Goal: Task Accomplishment & Management: Manage account settings

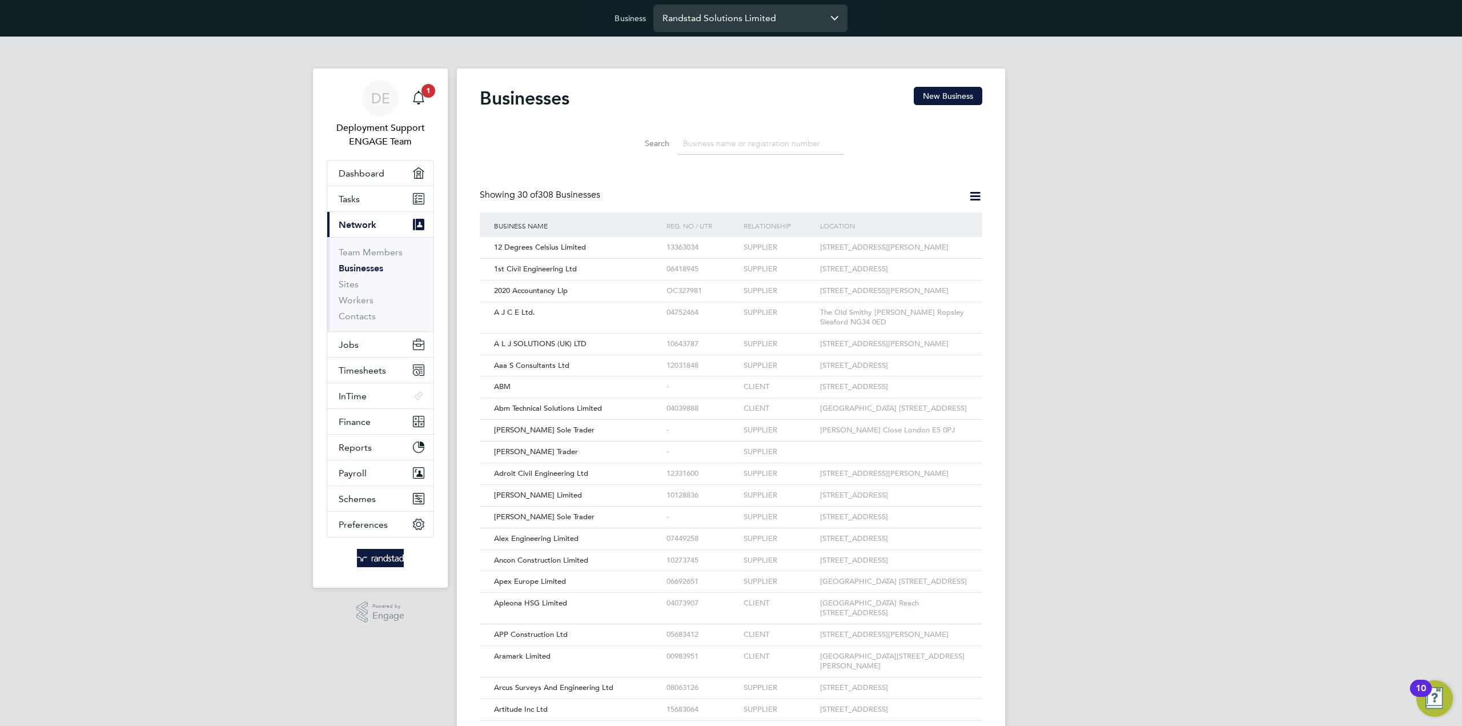
click at [744, 25] on input "Randstad Solutions Limited" at bounding box center [750, 18] width 194 height 27
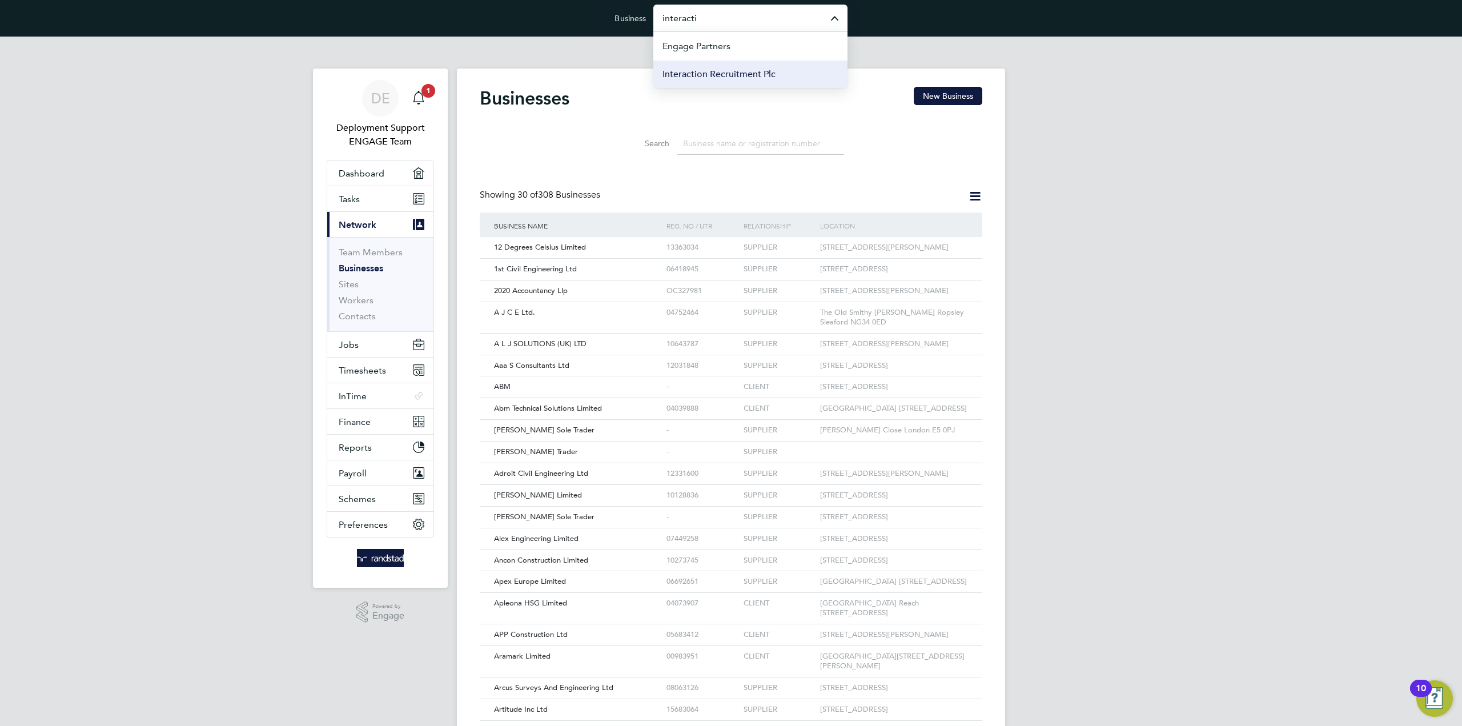
click at [753, 66] on li "Interaction Recruitment Plc" at bounding box center [750, 74] width 194 height 28
type input "Interaction Recruitment Plc"
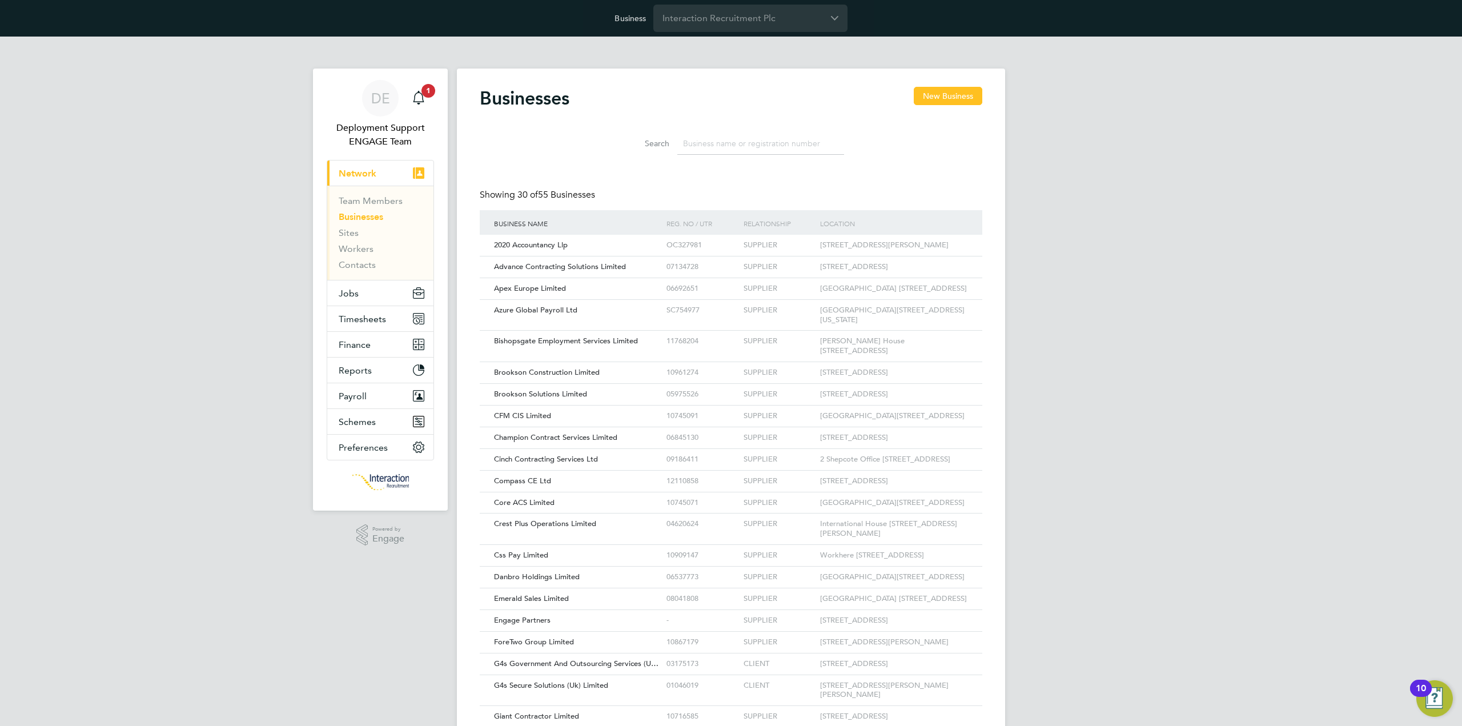
click at [719, 139] on input at bounding box center [760, 144] width 167 height 22
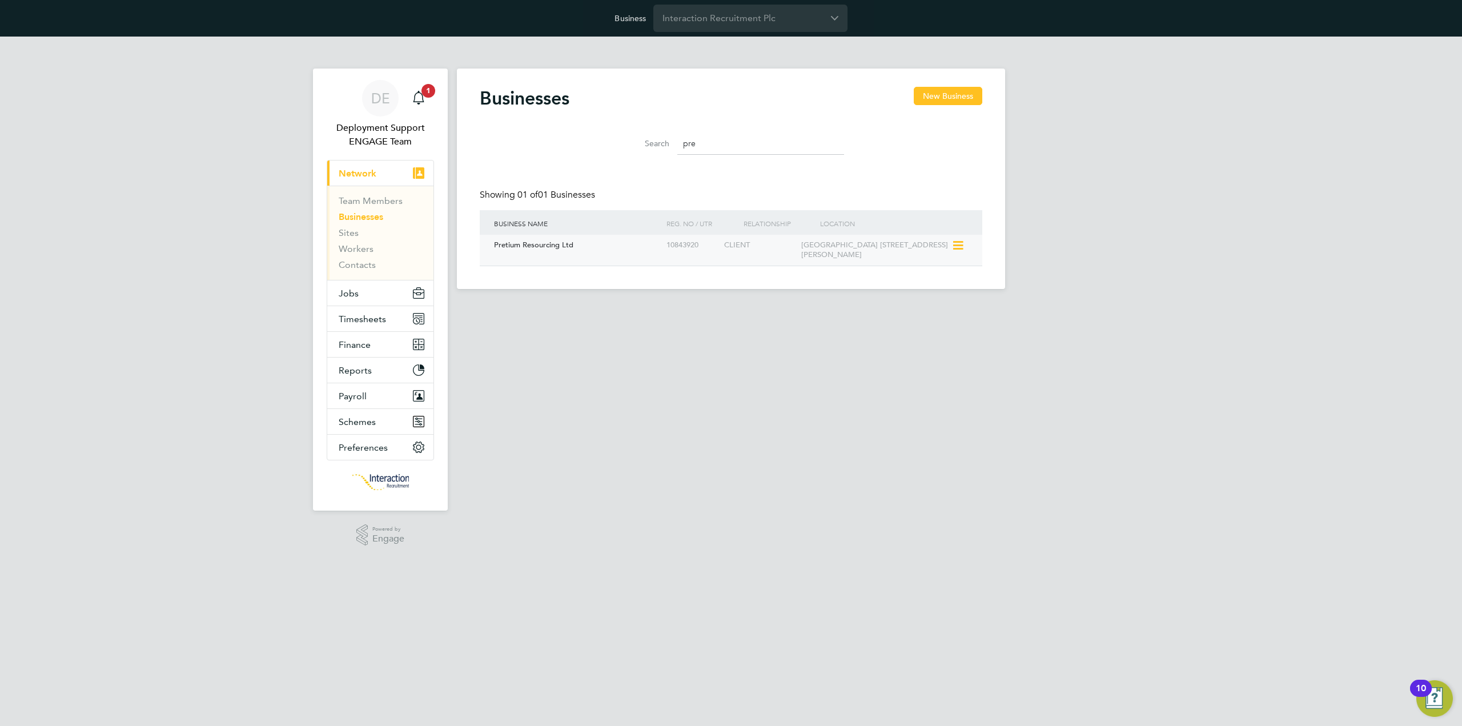
click at [645, 255] on div "Pretium Resourcing Ltd" at bounding box center [577, 245] width 173 height 21
click at [746, 147] on input "pre" at bounding box center [760, 144] width 167 height 22
type input "p"
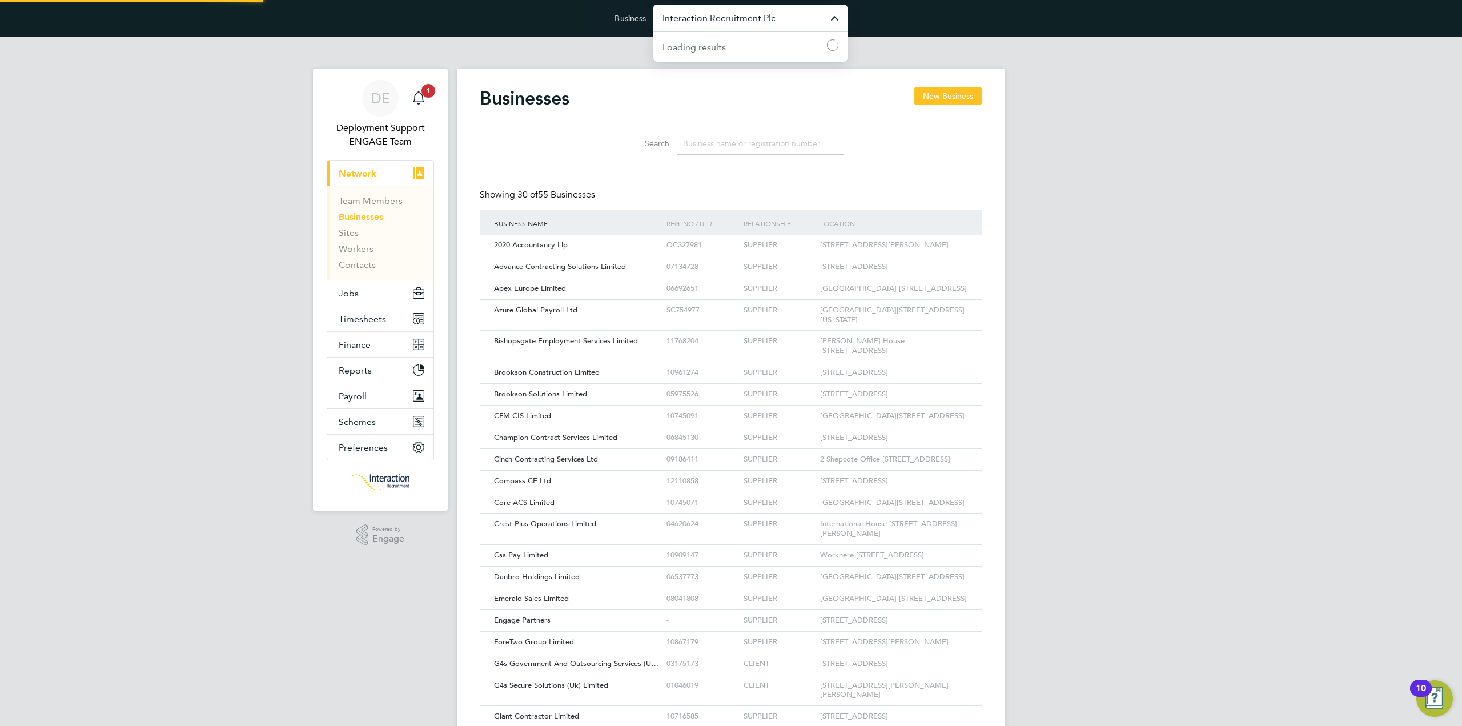
click at [711, 19] on input "Interaction Recruitment Plc" at bounding box center [750, 18] width 194 height 27
click at [719, 38] on li "Engage Partners" at bounding box center [750, 46] width 194 height 28
type input "Engage Partners"
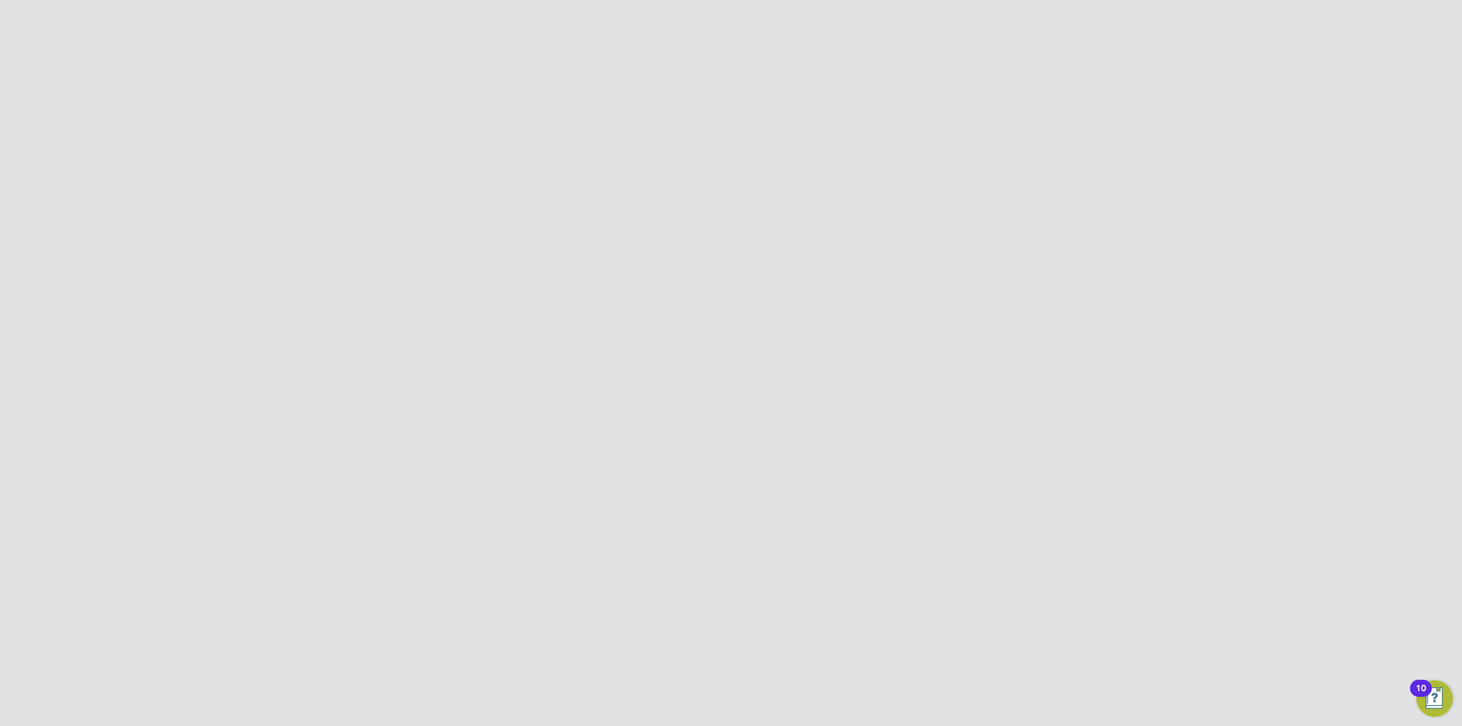
click at [975, 67] on li "Client Configurations" at bounding box center [958, 57] width 76 height 23
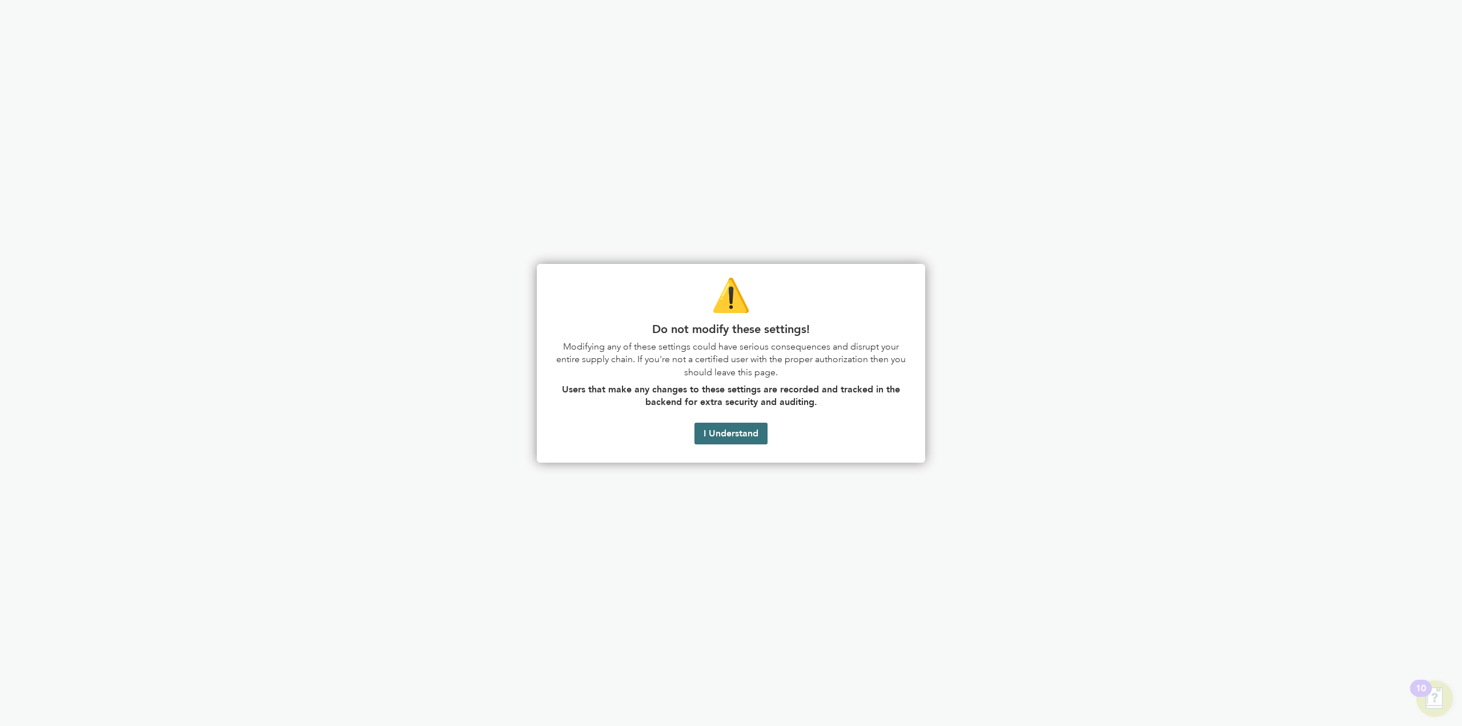
click at [717, 434] on button "I Understand" at bounding box center [731, 434] width 73 height 22
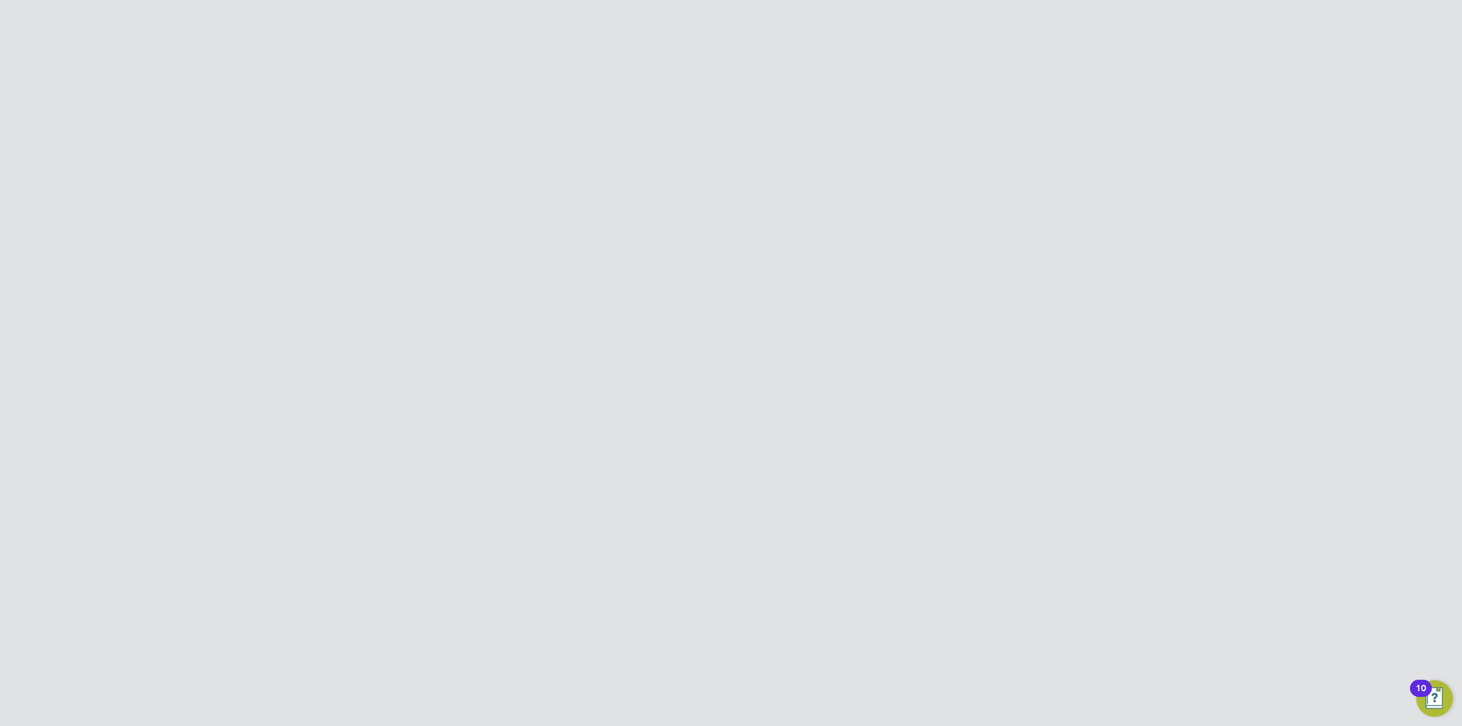
click at [721, 57] on at-navigation-tab "Business" at bounding box center [735, 56] width 49 height 10
click at [733, 57] on link "Business" at bounding box center [735, 57] width 31 height 10
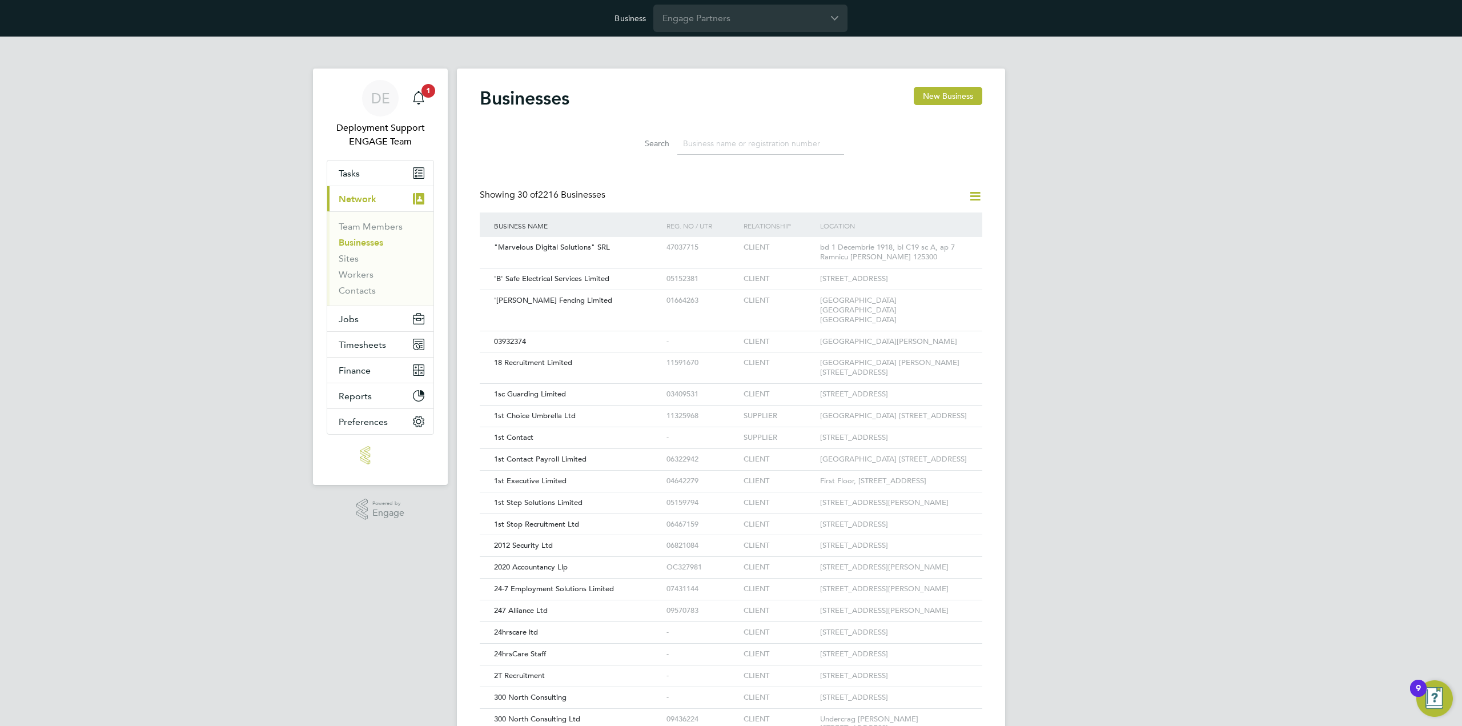
click at [988, 192] on div "Businesses New Business Search Showing 30 of 2216 Businesses Business Name Reg.…" at bounding box center [731, 535] width 548 height 933
click at [982, 192] on icon at bounding box center [975, 196] width 14 height 14
click at [953, 218] on li "Add Business Connection" at bounding box center [920, 223] width 121 height 16
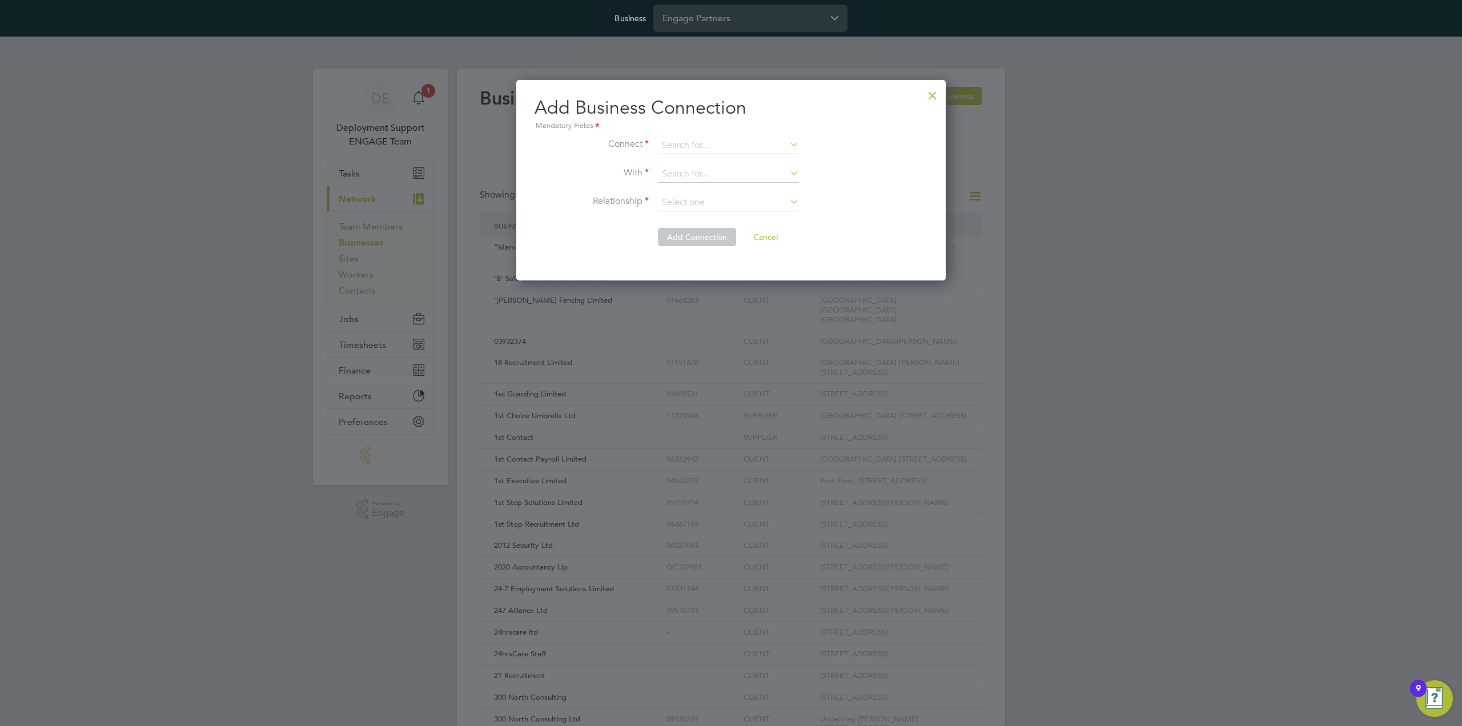
click at [932, 100] on div at bounding box center [933, 92] width 21 height 21
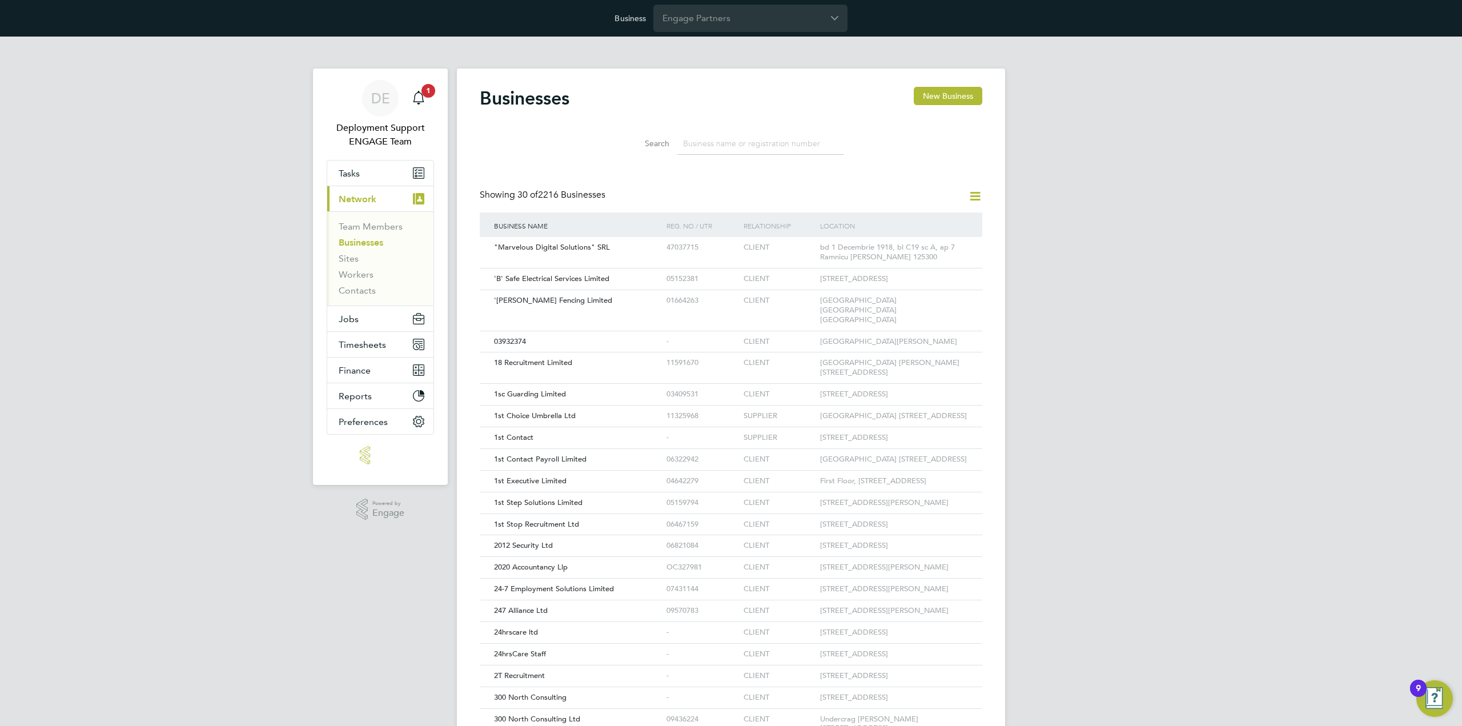
click at [1064, 243] on div "DE Deployment Support ENGAGE Team Notifications 1 Applications: Tasks Current p…" at bounding box center [731, 528] width 1462 height 983
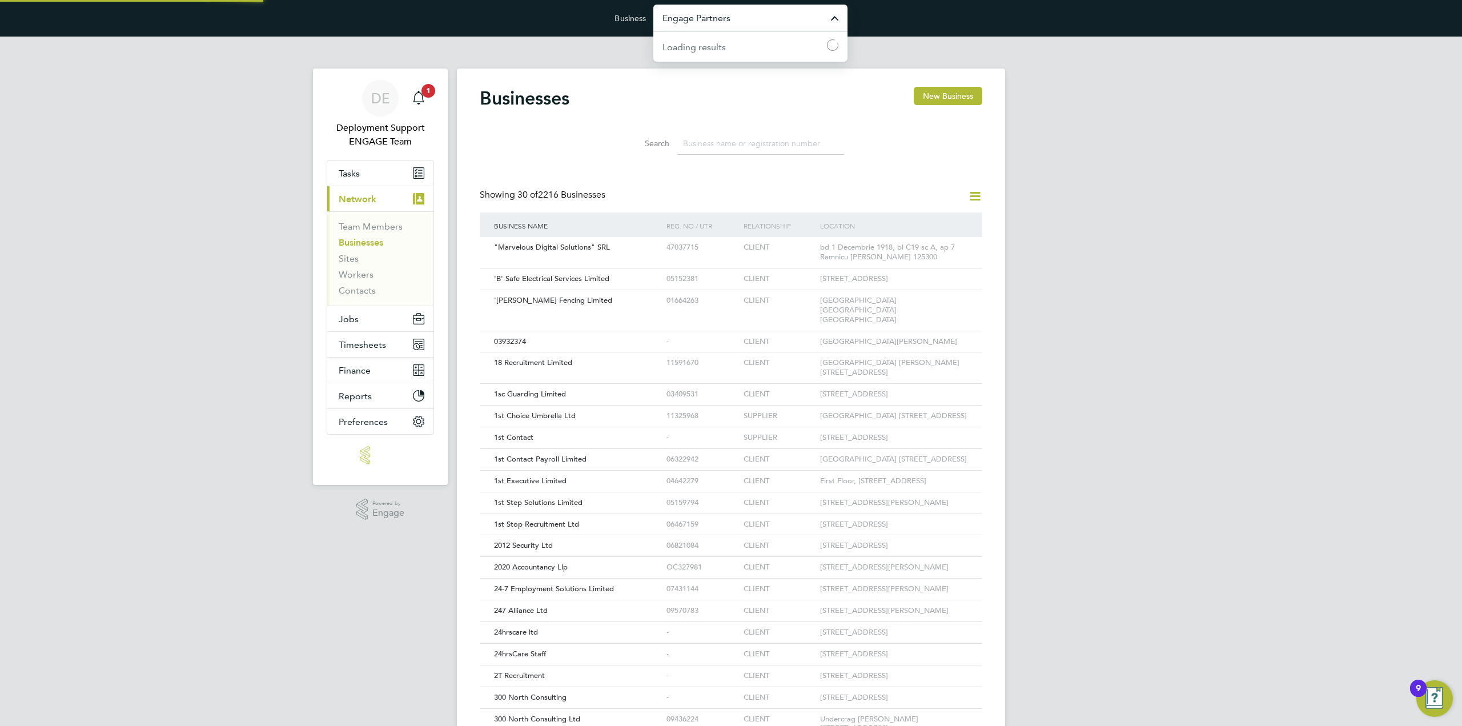
click at [731, 18] on input "Engage Partners" at bounding box center [750, 18] width 194 height 27
click at [736, 73] on li "Vistry Group Plc" at bounding box center [750, 74] width 194 height 28
type input "Vistry Group Plc"
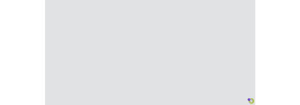
scroll to position [22, 83]
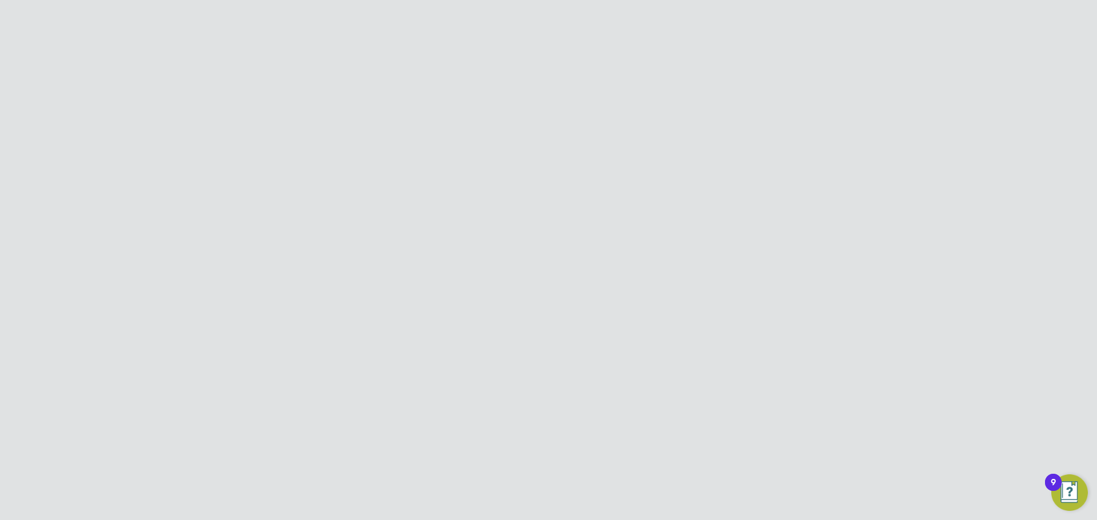
click at [538, 24] on input "Vistry Group Plc" at bounding box center [568, 18] width 194 height 27
click at [561, 73] on span "New City College Limited" at bounding box center [533, 74] width 107 height 14
type input "New City College Limited"
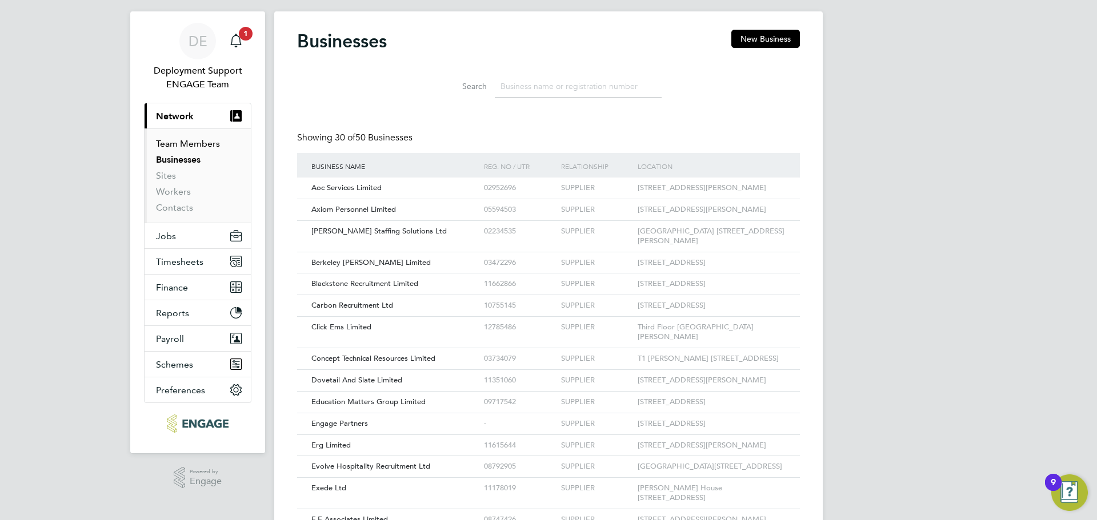
click at [199, 147] on link "Team Members" at bounding box center [188, 143] width 64 height 11
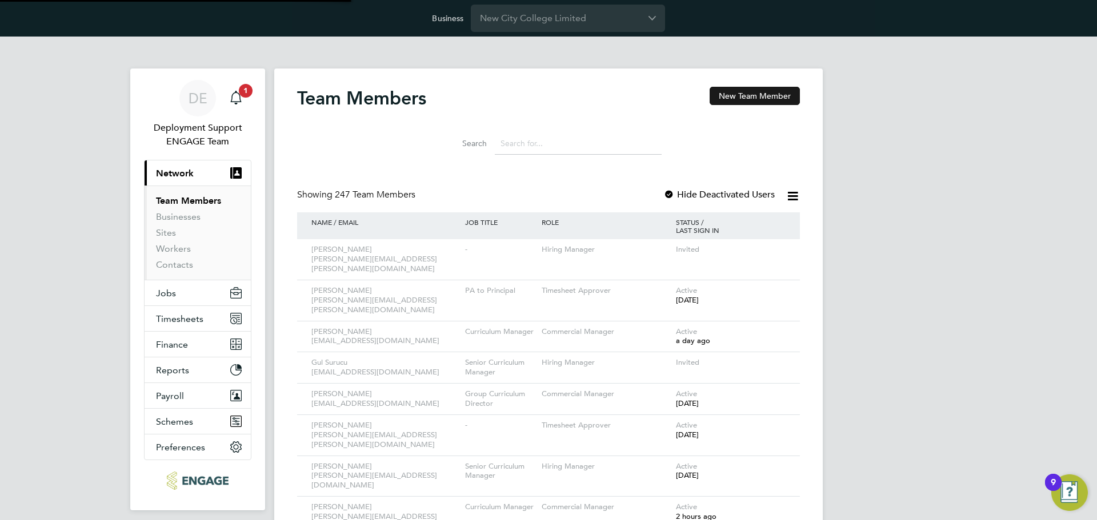
click at [771, 91] on button "New Team Member" at bounding box center [754, 96] width 90 height 18
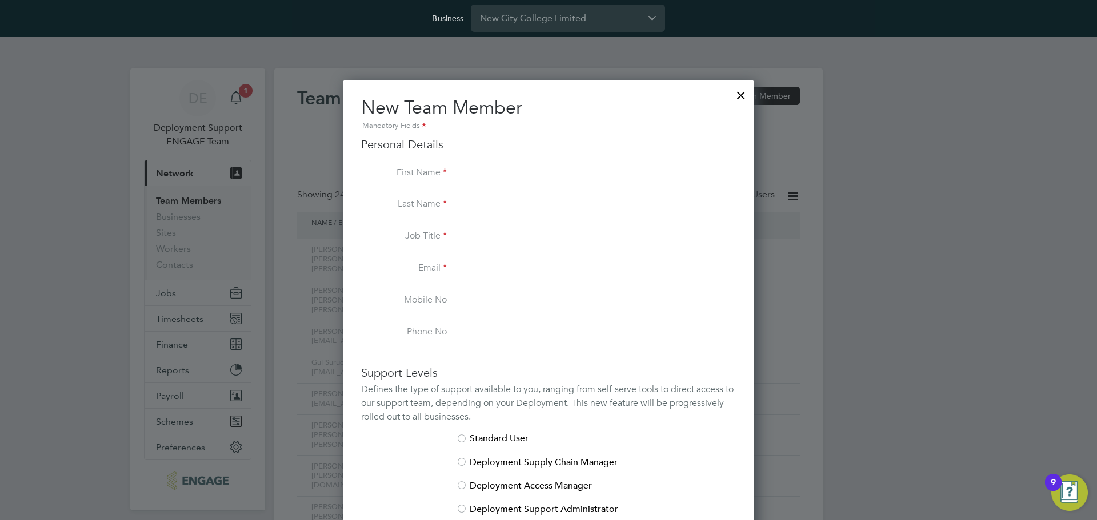
click at [522, 172] on input at bounding box center [526, 173] width 141 height 21
paste input "[PERSON_NAME]"
type input "[PERSON_NAME]"
click at [516, 207] on input at bounding box center [526, 205] width 141 height 21
click at [478, 210] on input at bounding box center [526, 205] width 141 height 21
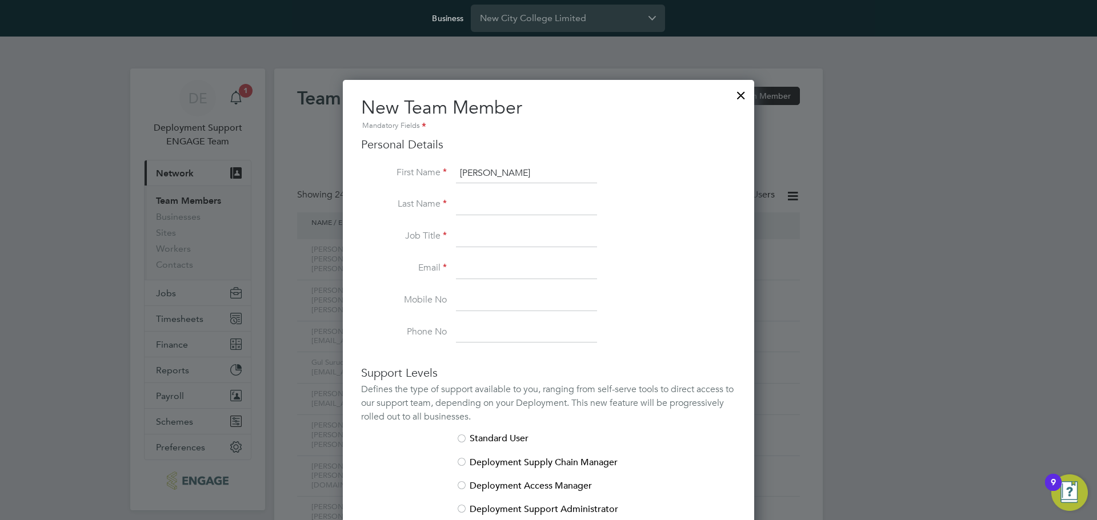
paste input "[PERSON_NAME]"
type input "[PERSON_NAME]"
click at [495, 239] on input at bounding box center [526, 237] width 141 height 21
click at [507, 251] on li "Job Title" at bounding box center [548, 243] width 375 height 32
click at [515, 242] on input at bounding box center [526, 237] width 141 height 21
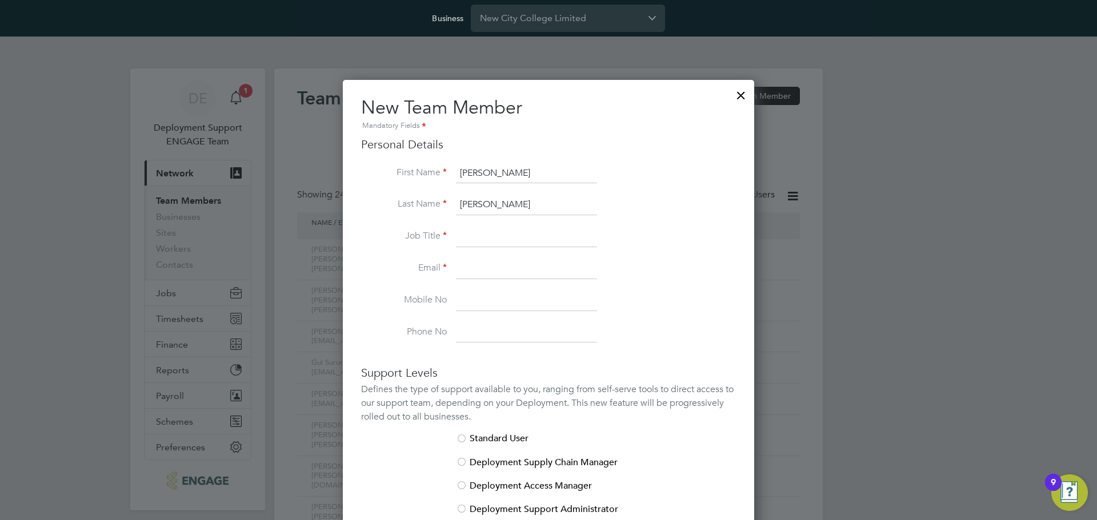
paste input "Commercial Manager Business School"
type input "Commercial Manager Business School"
click at [572, 264] on input at bounding box center [526, 269] width 141 height 21
click at [476, 268] on input at bounding box center [526, 269] width 141 height 21
paste input "Steven.Molyneaux@ncclondon.ac.uk"
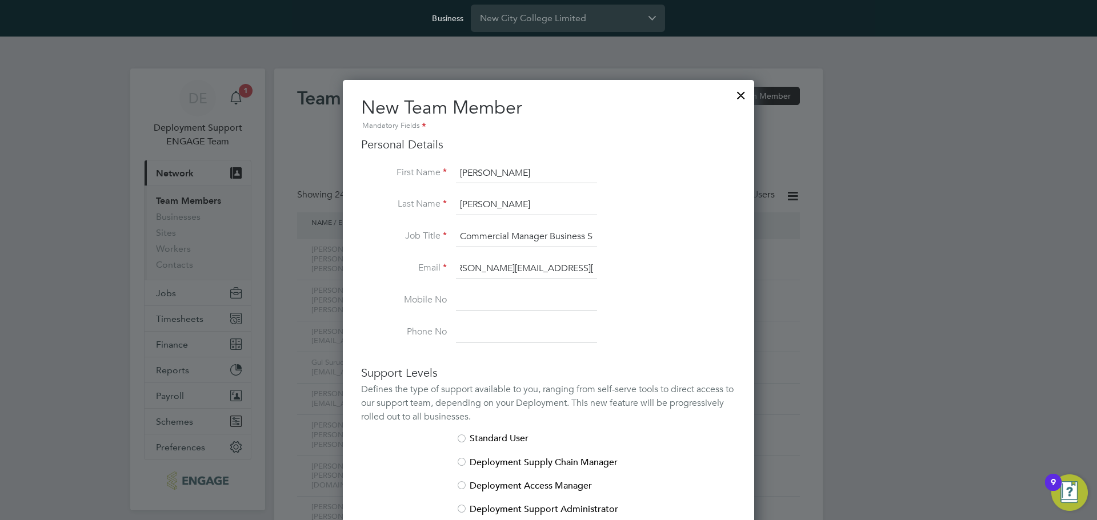
type input "Steven.Molyneaux@ncclondon.ac.uk"
click at [663, 275] on li "Email Steven.Molyneaux@ncclondon.ac.uk" at bounding box center [548, 275] width 375 height 32
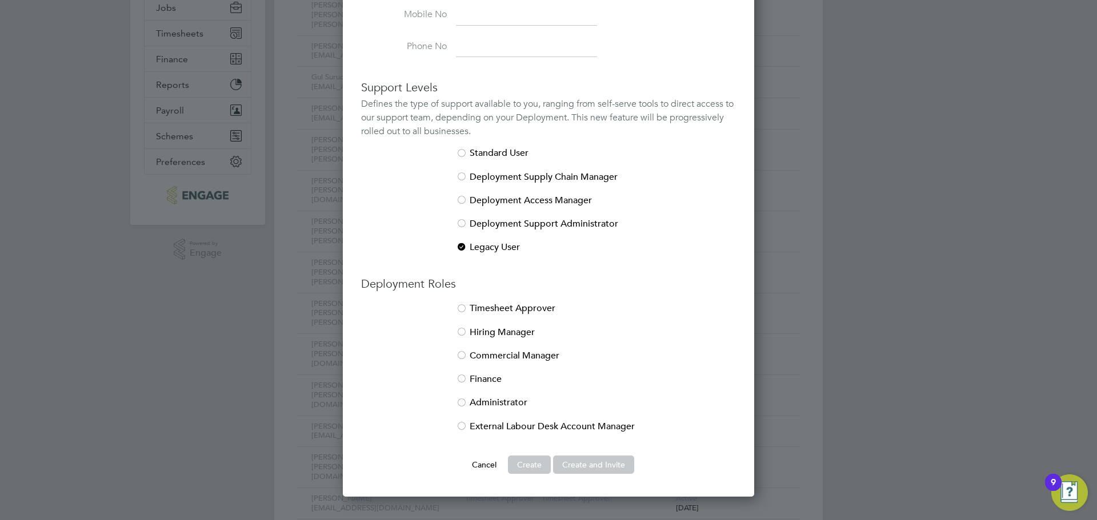
click at [501, 332] on li "Hiring Manager" at bounding box center [548, 338] width 375 height 23
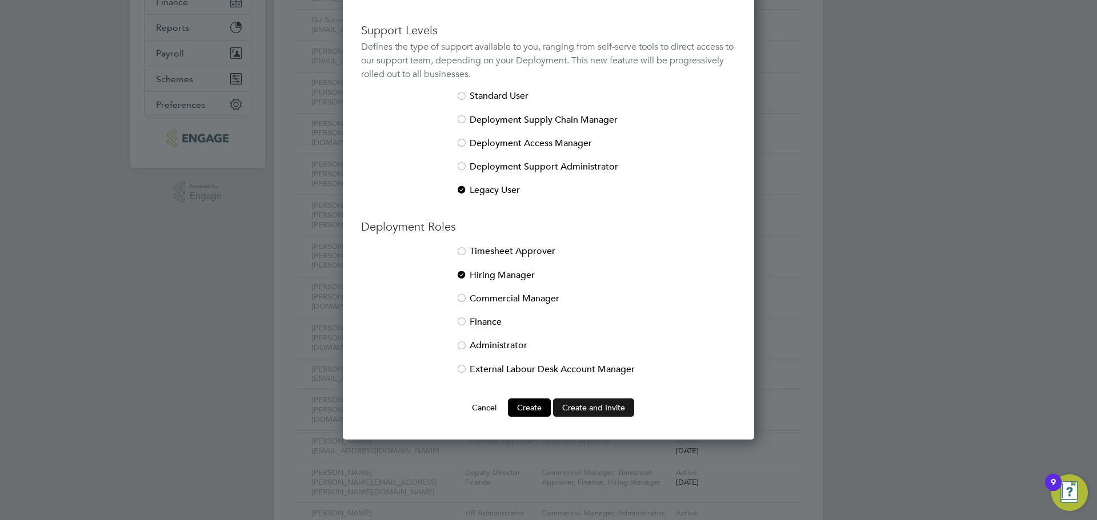
click at [605, 410] on button "Create and Invite" at bounding box center [593, 408] width 81 height 18
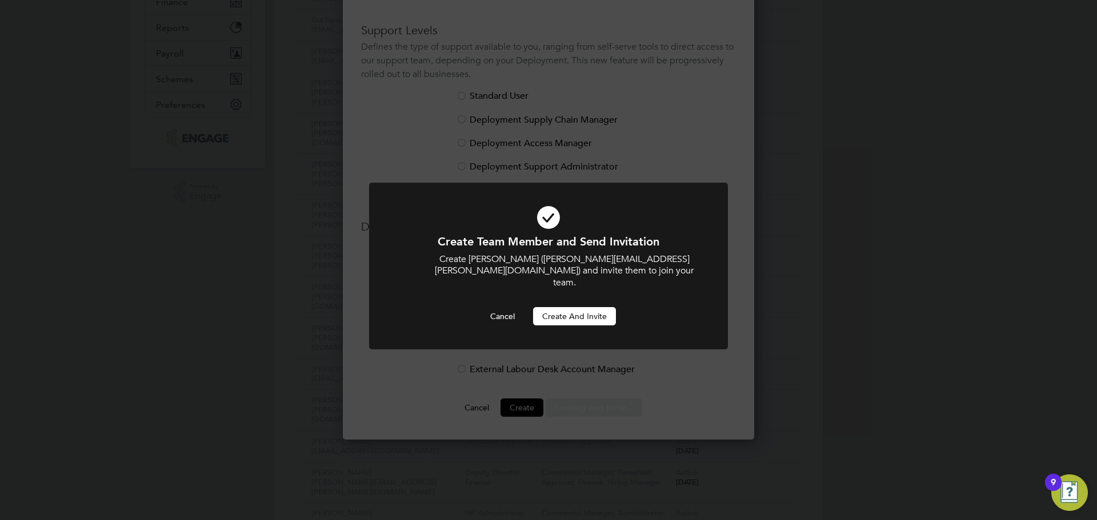
click at [592, 311] on button "Create and invite" at bounding box center [574, 316] width 83 height 18
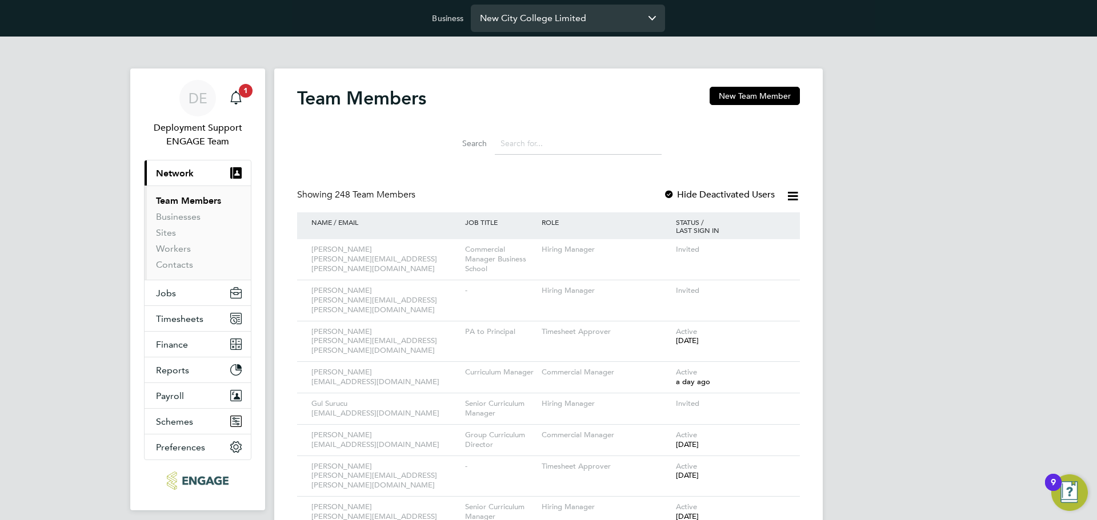
click at [596, 20] on input "New City College Limited" at bounding box center [568, 18] width 194 height 27
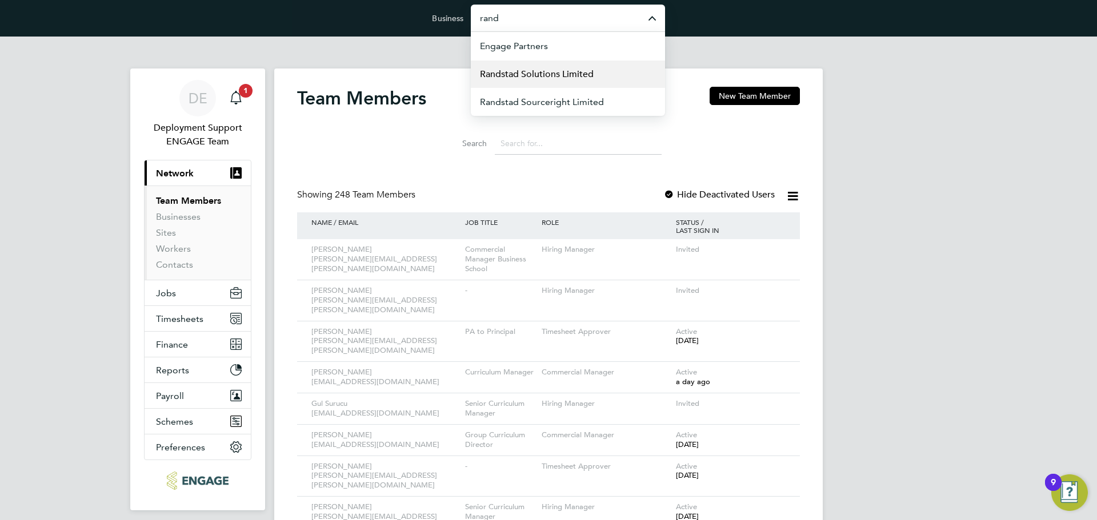
click at [593, 76] on li "Randstad Solutions Limited" at bounding box center [568, 74] width 194 height 28
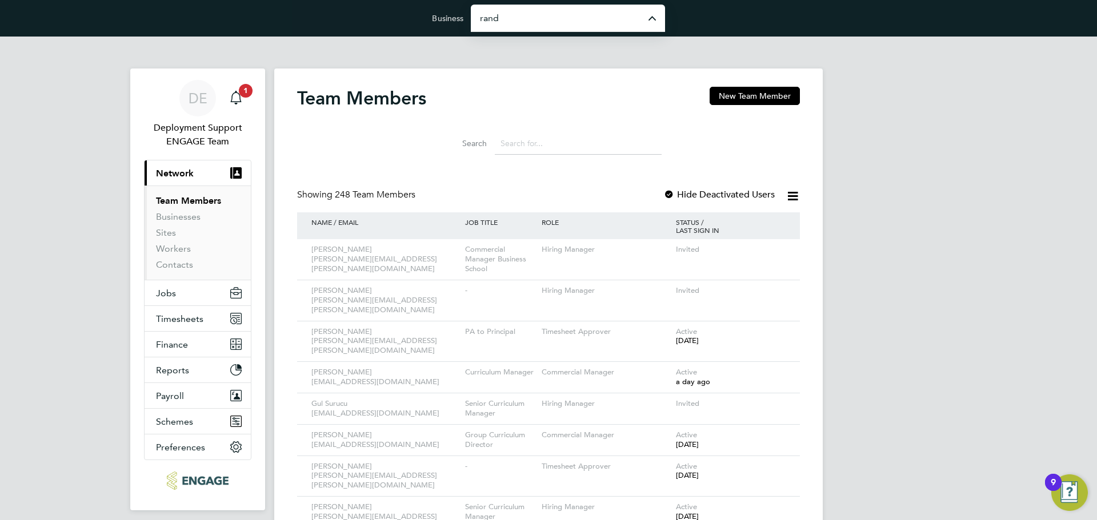
type input "Randstad Solutions Limited"
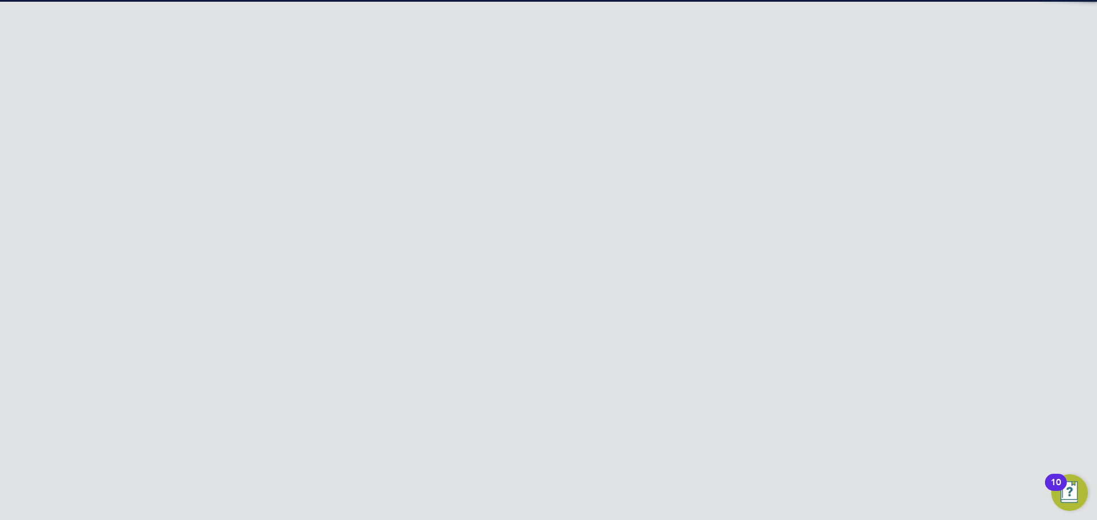
click at [762, 95] on button "New Team Member" at bounding box center [754, 96] width 90 height 18
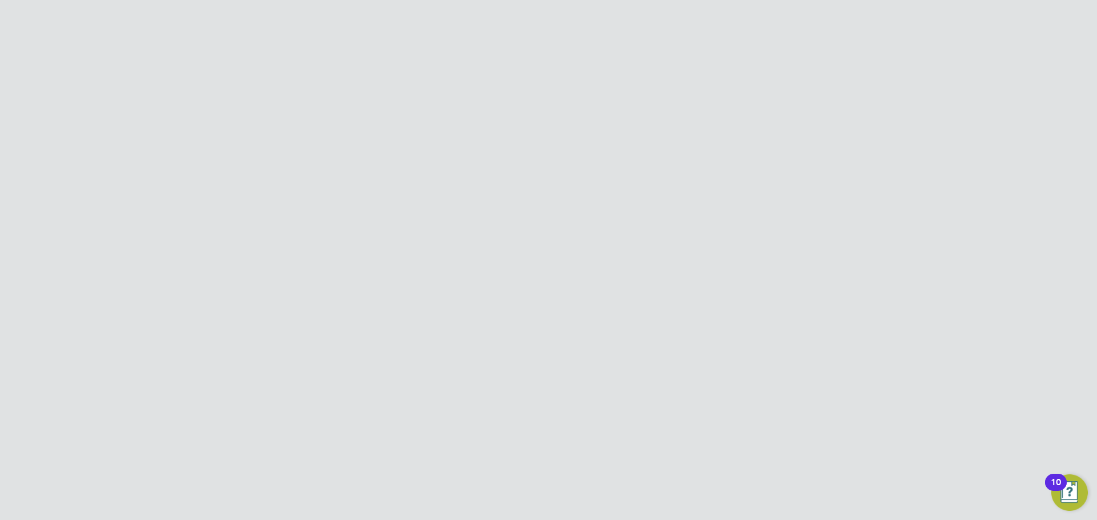
scroll to position [728, 412]
click at [521, 231] on input at bounding box center [526, 221] width 141 height 21
paste input "Charlotte"
type input "Charlotte"
click at [538, 257] on input at bounding box center [526, 253] width 141 height 21
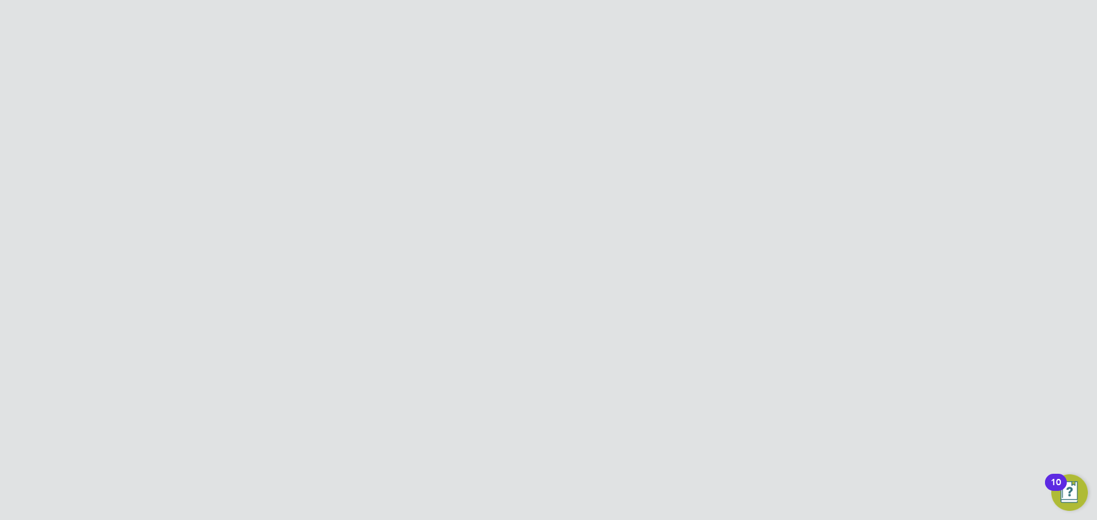
click at [452, 261] on li "Last Name" at bounding box center [548, 259] width 375 height 32
click at [469, 259] on input at bounding box center [526, 253] width 141 height 21
paste input "Lockeridge"
type input "Lockeridge"
click at [439, 283] on label "Job Title" at bounding box center [404, 284] width 86 height 12
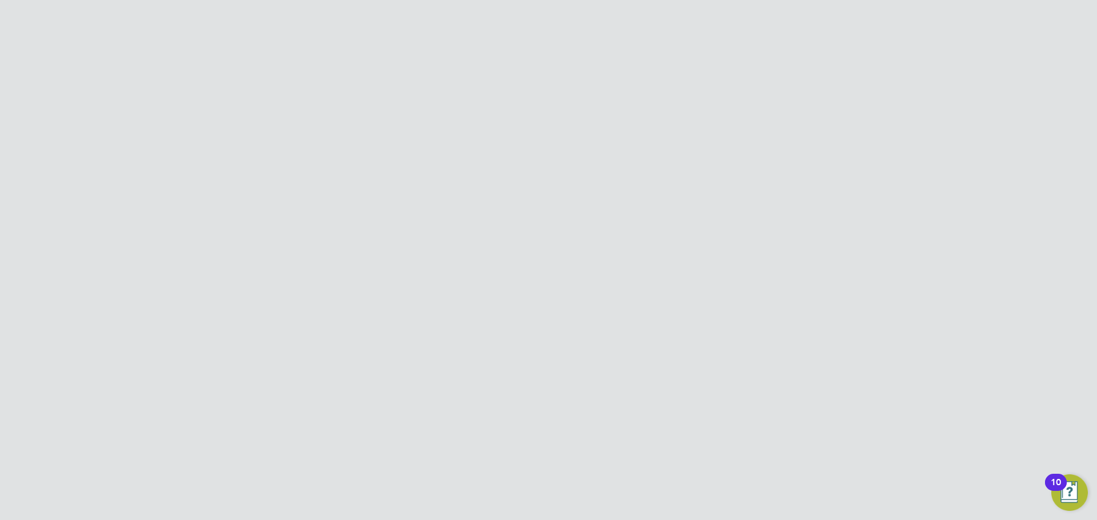
scroll to position [114, 0]
click at [510, 173] on input at bounding box center [526, 171] width 141 height 21
paste input "Mid Office Partner - Finance Compliance"
type input "Mid Office Partner - Finance Compliance"
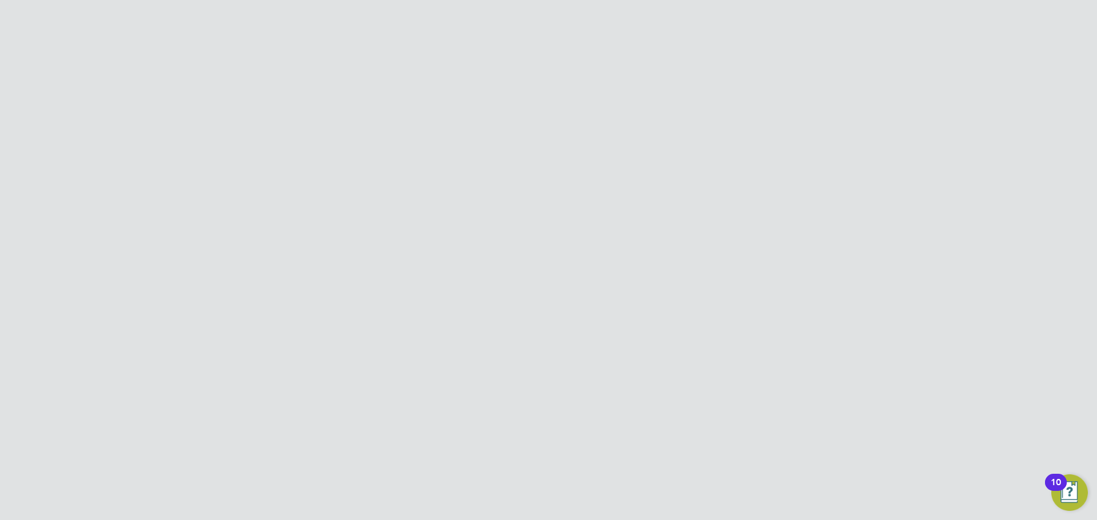
click at [546, 199] on input at bounding box center [526, 202] width 141 height 21
click at [500, 211] on input at bounding box center [526, 202] width 141 height 21
paste input "charlotte.lockeridge@randstad.co.uk"
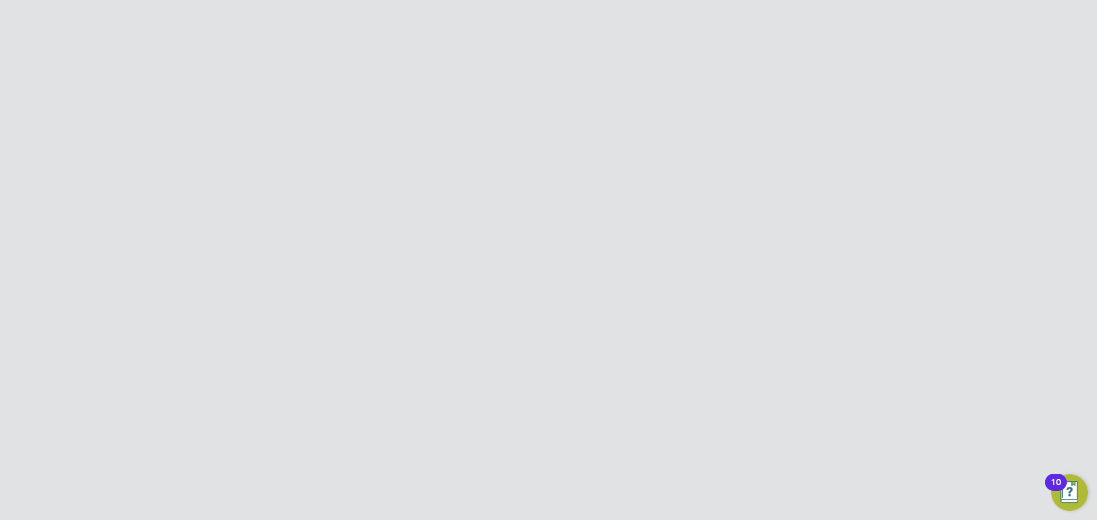
type input "charlotte.lockeridge@randstad.co.uk"
click at [603, 239] on li "Mobile No" at bounding box center [548, 240] width 375 height 32
click at [486, 367] on li "Finance (Legacy)" at bounding box center [548, 375] width 375 height 23
click at [462, 348] on div at bounding box center [461, 347] width 11 height 11
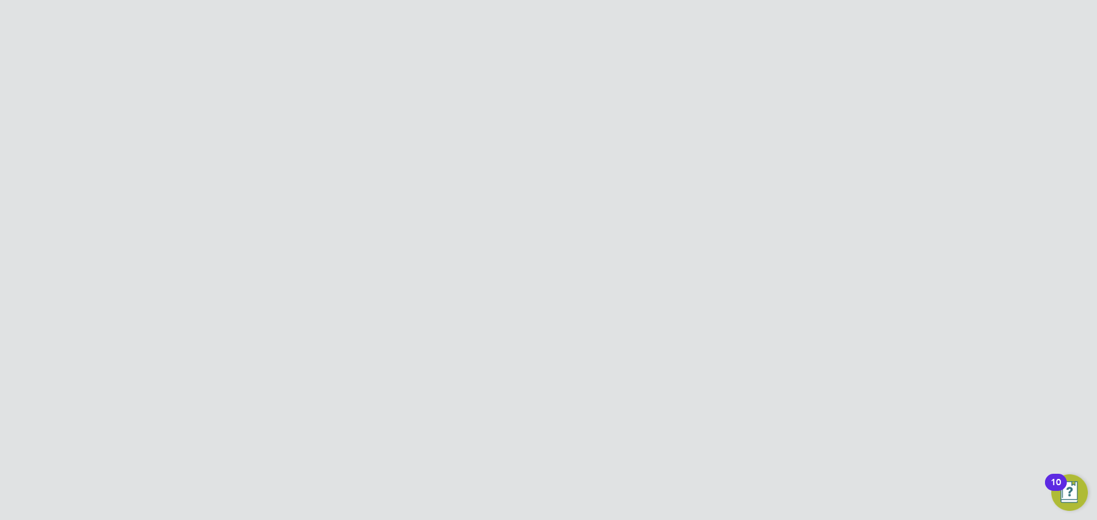
click at [623, 426] on button "Create and Invite" at bounding box center [593, 432] width 81 height 18
click at [592, 315] on div at bounding box center [548, 260] width 359 height 155
click at [596, 304] on button "Create and invite" at bounding box center [574, 304] width 83 height 18
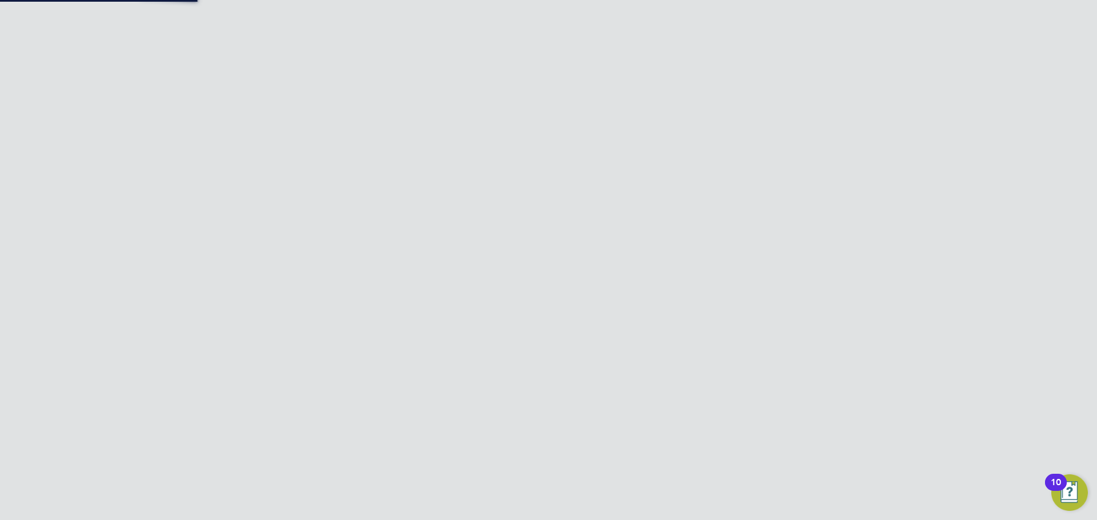
click at [581, 18] on input "Randstad Solutions Limited" at bounding box center [568, 18] width 194 height 27
click at [563, 101] on li "Vistry Group Plc" at bounding box center [568, 102] width 194 height 28
type input "Vistry Group Plc"
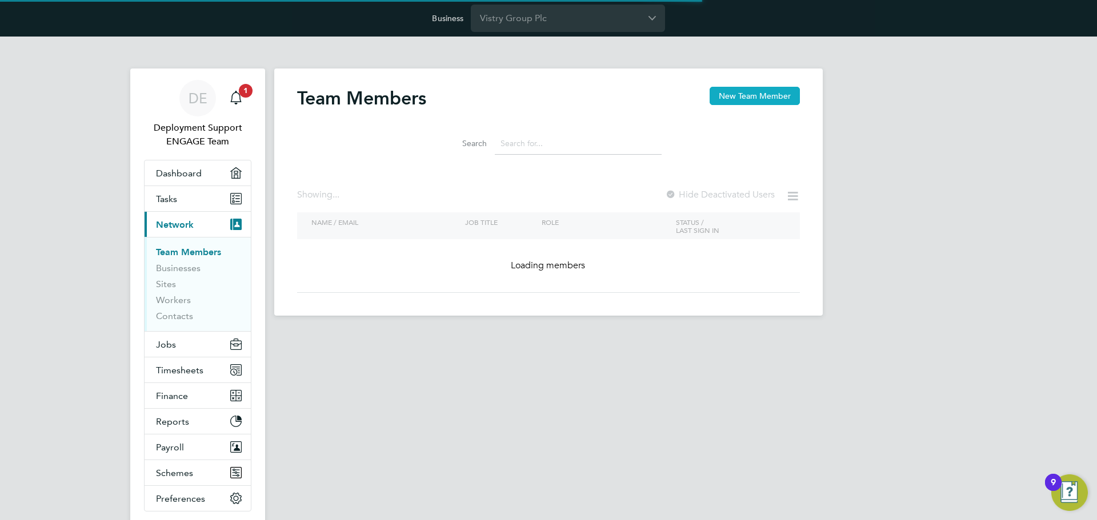
click at [766, 102] on button "New Team Member" at bounding box center [754, 96] width 90 height 18
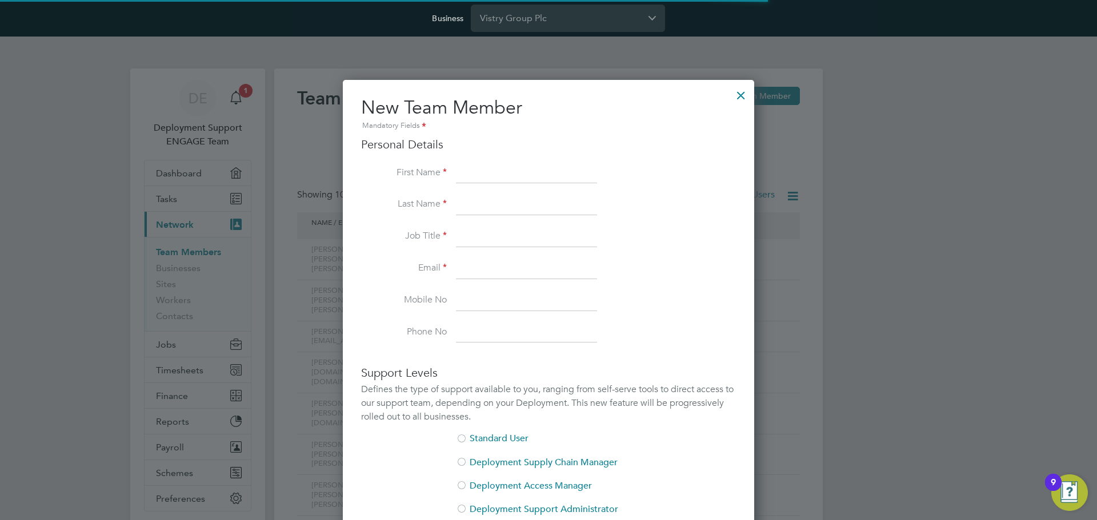
scroll to position [703, 412]
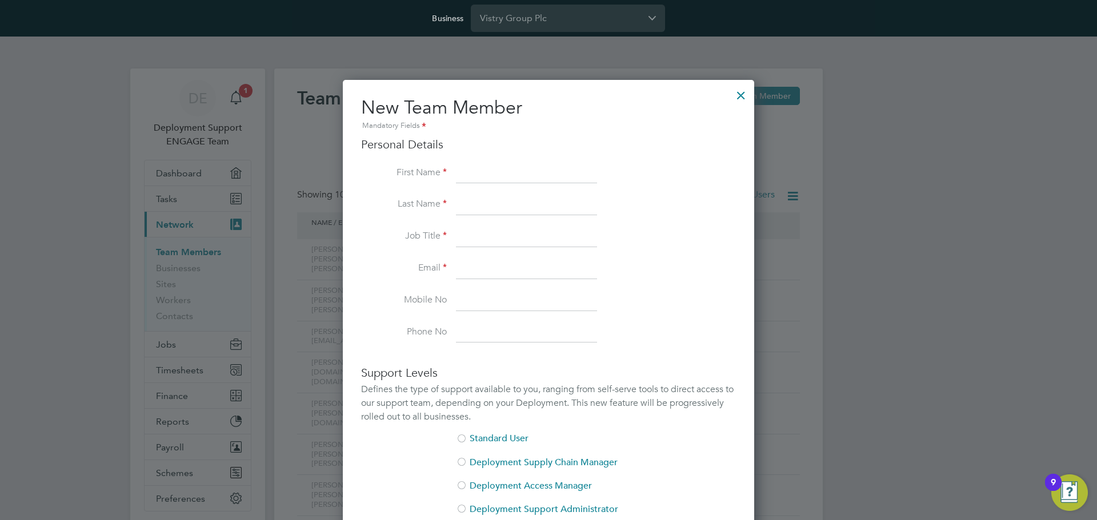
click at [491, 170] on input at bounding box center [526, 173] width 141 height 21
paste input "Adam"
type input "Adam"
click at [526, 202] on input at bounding box center [526, 205] width 141 height 21
paste input "Deville"
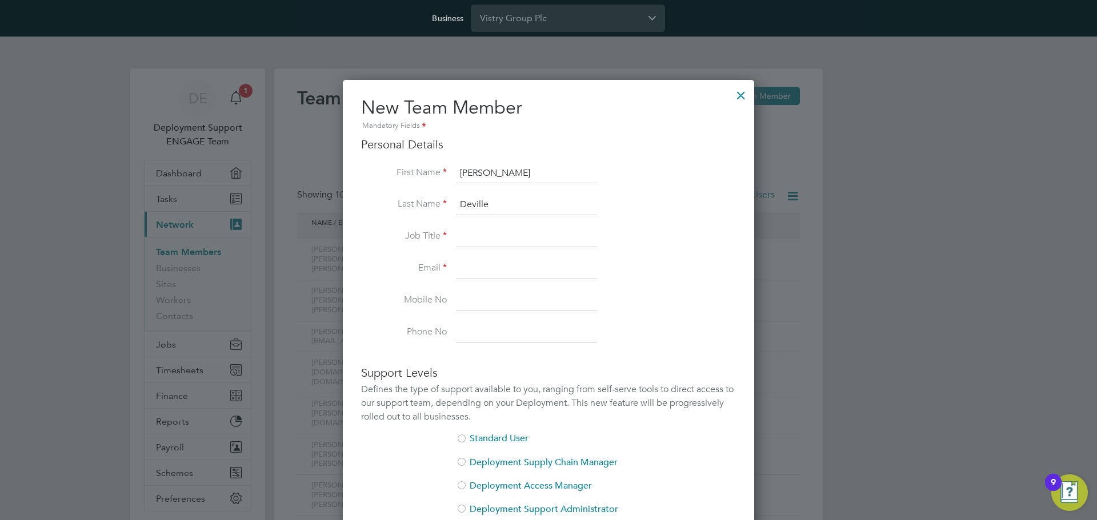
type input "Deville"
click at [546, 239] on input at bounding box center [526, 237] width 141 height 21
paste input "adam.deville@vistry.co.uk"
type input "adam.deville@vistry.co.uk"
click at [575, 275] on input at bounding box center [526, 269] width 141 height 21
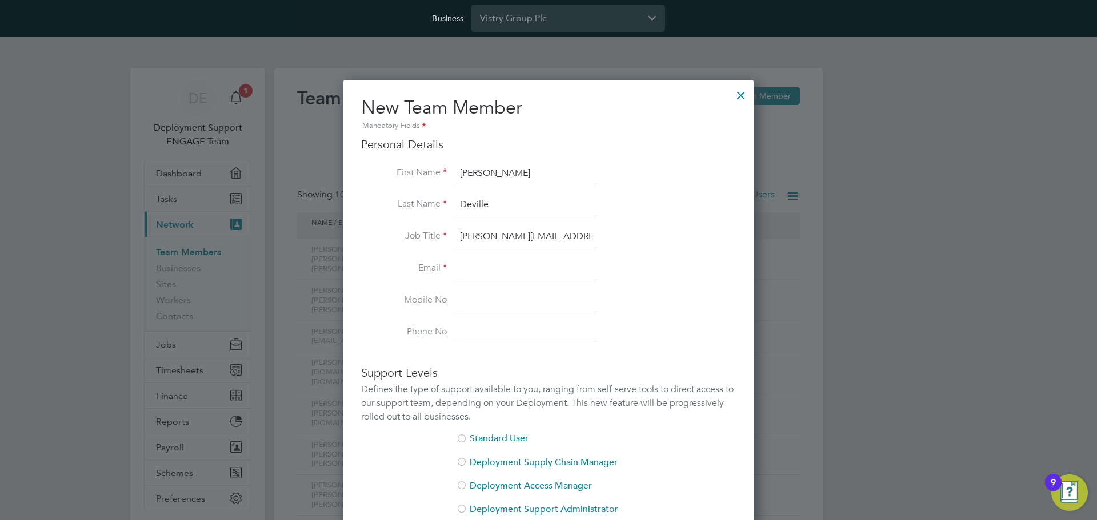
click at [511, 239] on input "adam.deville@vistry.co.uk" at bounding box center [526, 237] width 141 height 21
click at [504, 263] on input at bounding box center [526, 269] width 141 height 21
paste input "adam.deville@vistry.co.uk"
type input "adam.deville@vistry.co.uk"
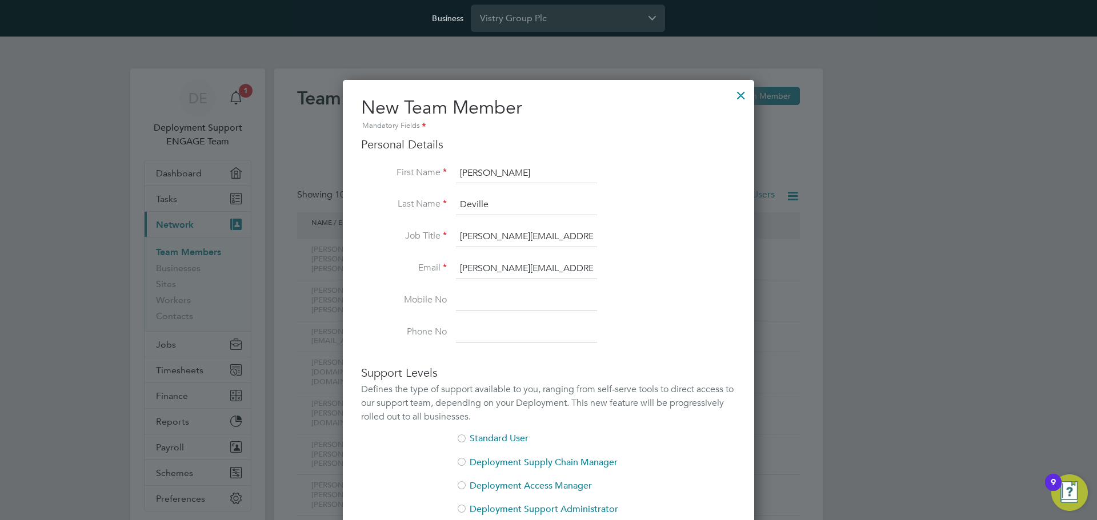
click at [513, 236] on input "adam.deville@vistry.co.uk" at bounding box center [526, 237] width 141 height 21
click at [535, 244] on input at bounding box center [526, 237] width 141 height 21
paste input "Recruitment Partner"
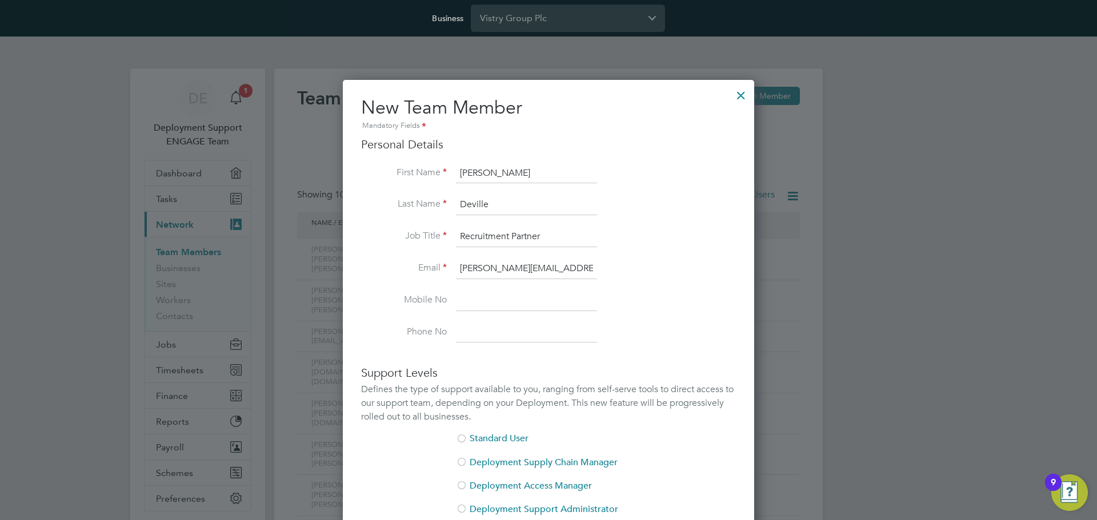
type input "Recruitment Partner"
click at [648, 234] on li "Job Title Recruitment Partner" at bounding box center [548, 243] width 375 height 32
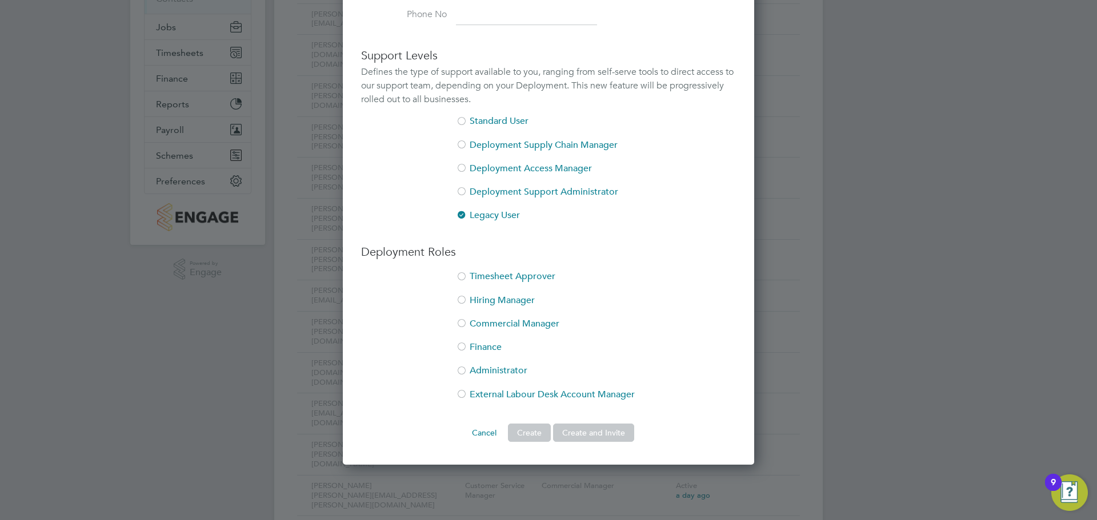
scroll to position [343, 0]
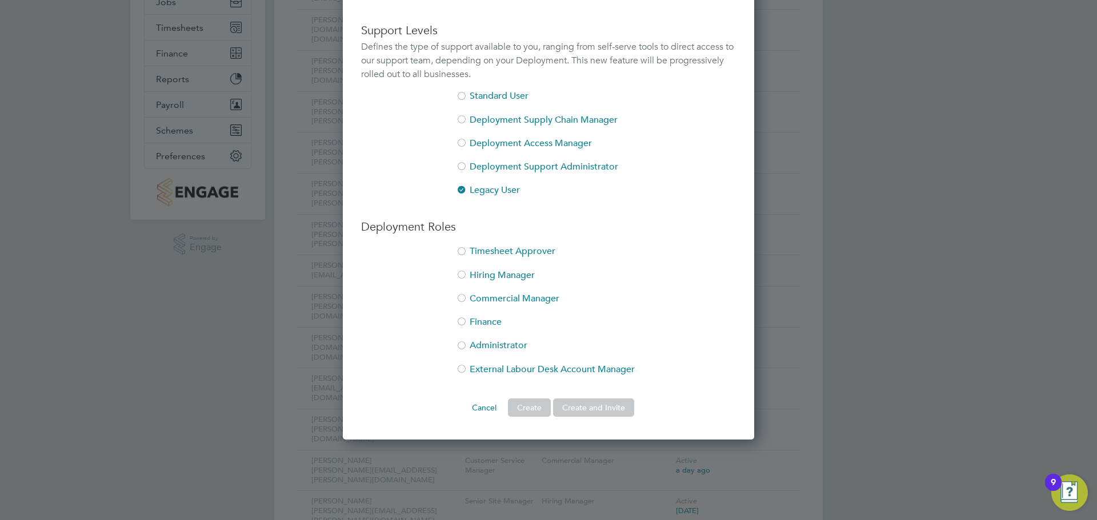
click at [495, 348] on li "Administrator" at bounding box center [548, 351] width 375 height 23
click at [624, 402] on button "Create and Invite" at bounding box center [593, 408] width 81 height 18
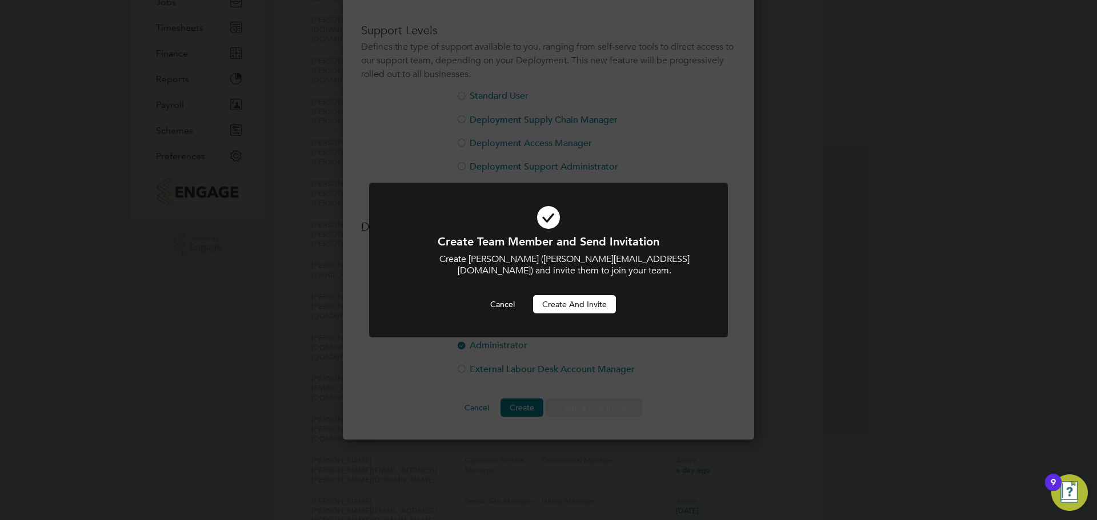
click at [603, 305] on button "Create and invite" at bounding box center [574, 304] width 83 height 18
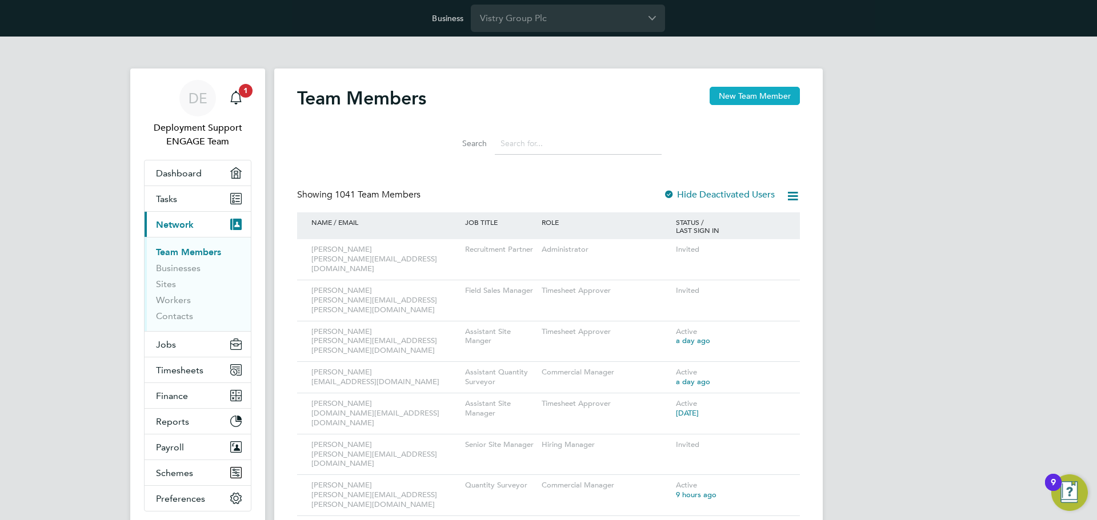
click at [771, 97] on button "New Team Member" at bounding box center [754, 96] width 90 height 18
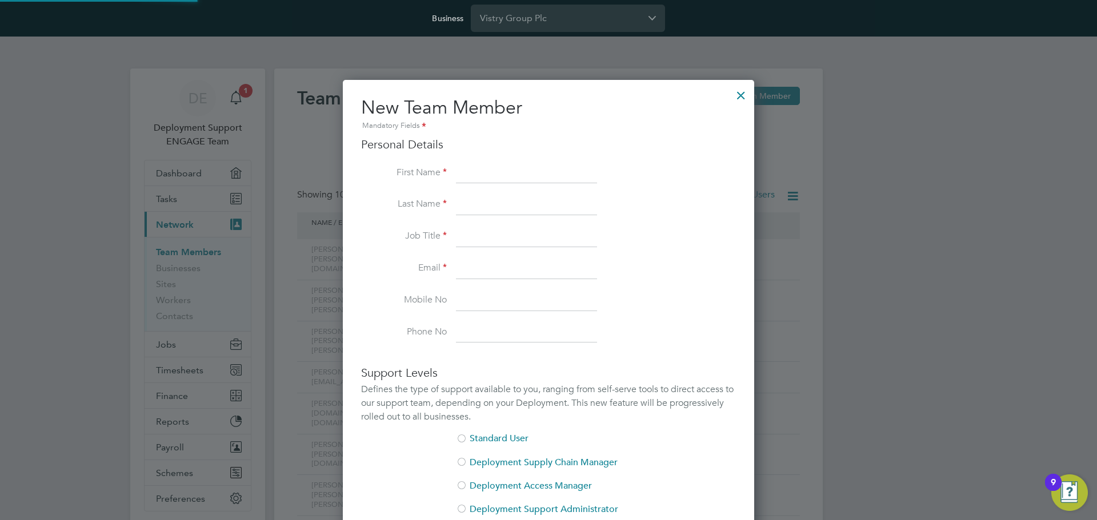
scroll to position [703, 412]
click at [499, 183] on input at bounding box center [526, 173] width 141 height 21
click at [506, 175] on input at bounding box center [526, 173] width 141 height 21
paste input "Tom"
type input "Tom"
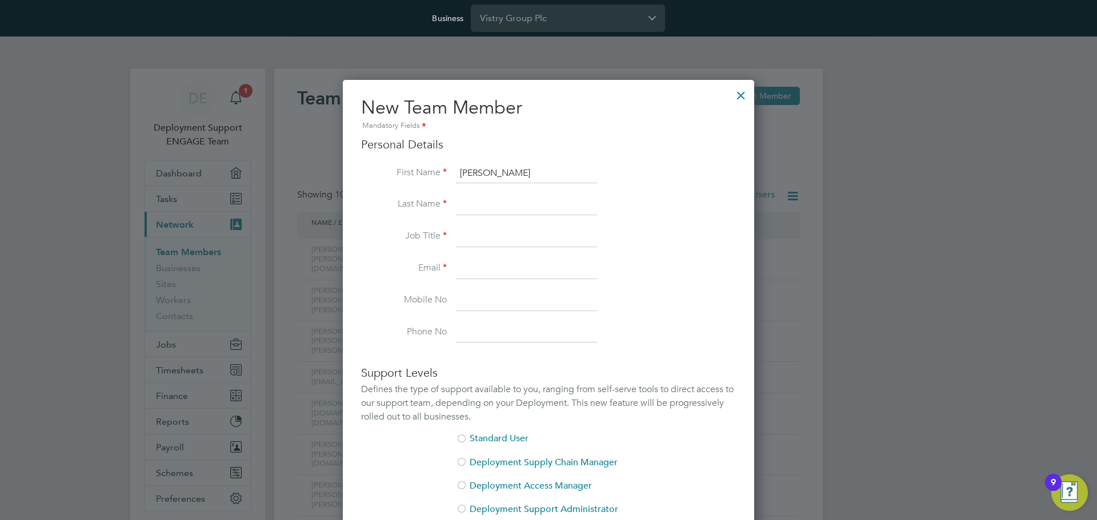
click at [500, 210] on input at bounding box center [526, 205] width 141 height 21
click at [502, 208] on input at bounding box center [526, 205] width 141 height 21
paste input "Cowd"
type input "Cowd"
click at [498, 234] on input at bounding box center [526, 237] width 141 height 21
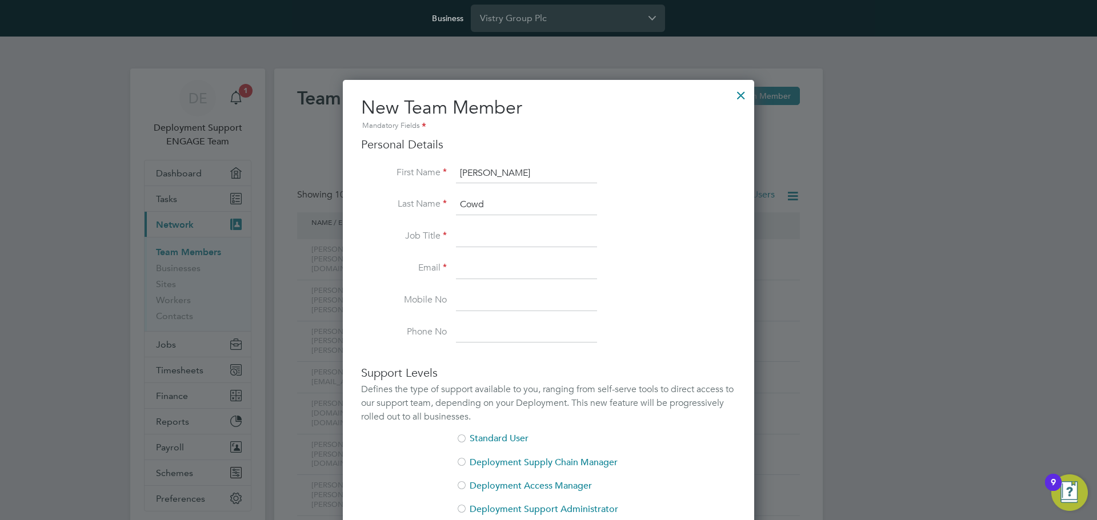
click at [496, 238] on input at bounding box center [526, 237] width 141 height 21
paste input "Project Manager"
type input "Project Manager"
click at [518, 260] on input at bounding box center [526, 269] width 141 height 21
click at [514, 283] on li "Email" at bounding box center [548, 275] width 375 height 32
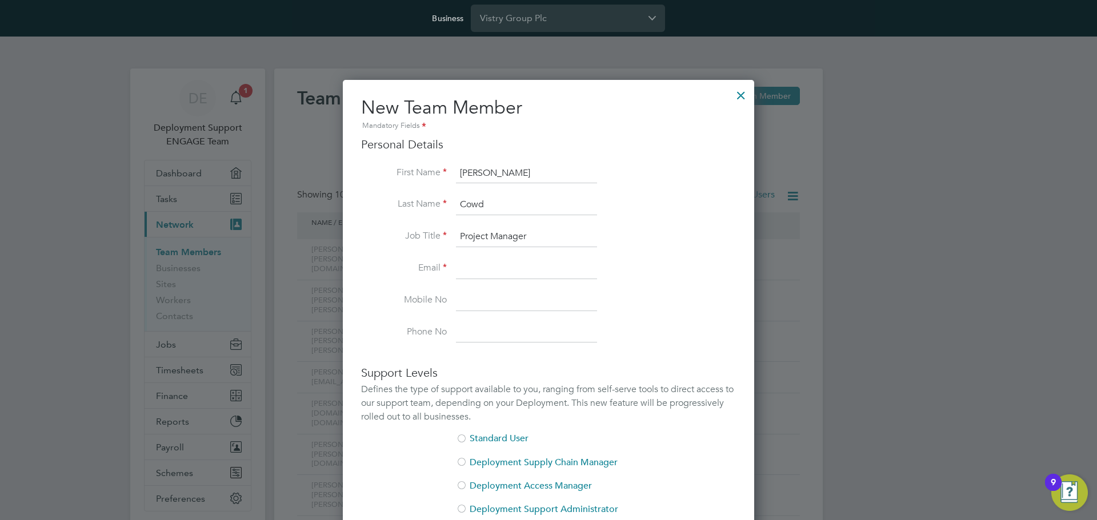
click at [519, 275] on input at bounding box center [526, 269] width 141 height 21
paste input "tom.cowd@vistry.co.uk"
type input "tom.cowd@vistry.co.uk"
click at [647, 306] on li "Mobile No" at bounding box center [548, 307] width 375 height 32
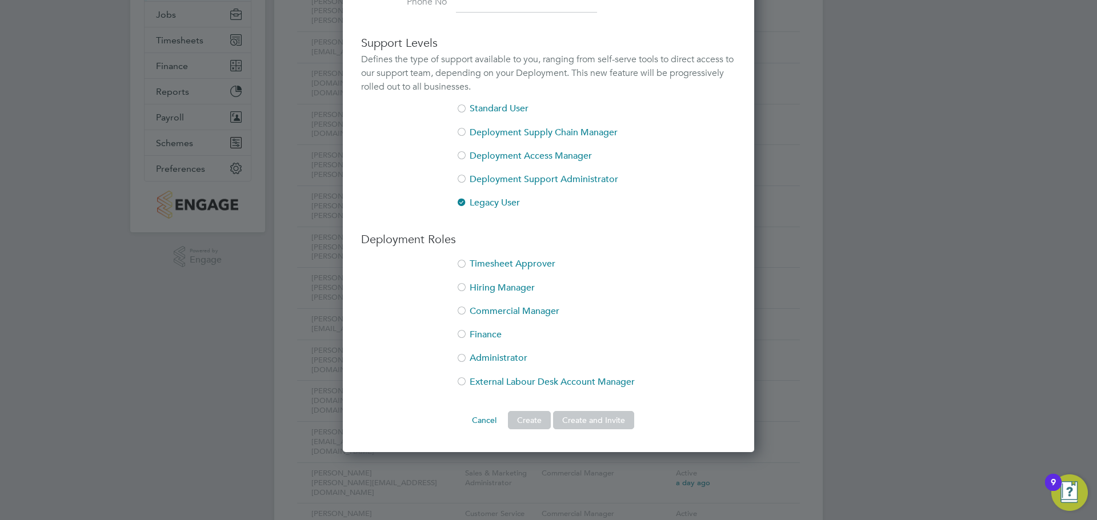
scroll to position [343, 0]
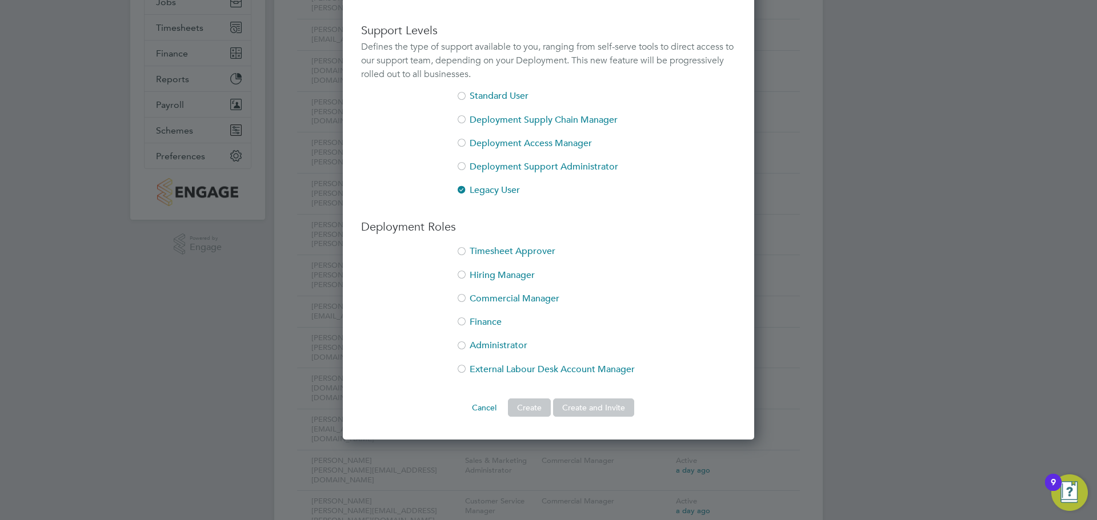
click at [511, 248] on li "Timesheet Approver" at bounding box center [548, 257] width 375 height 23
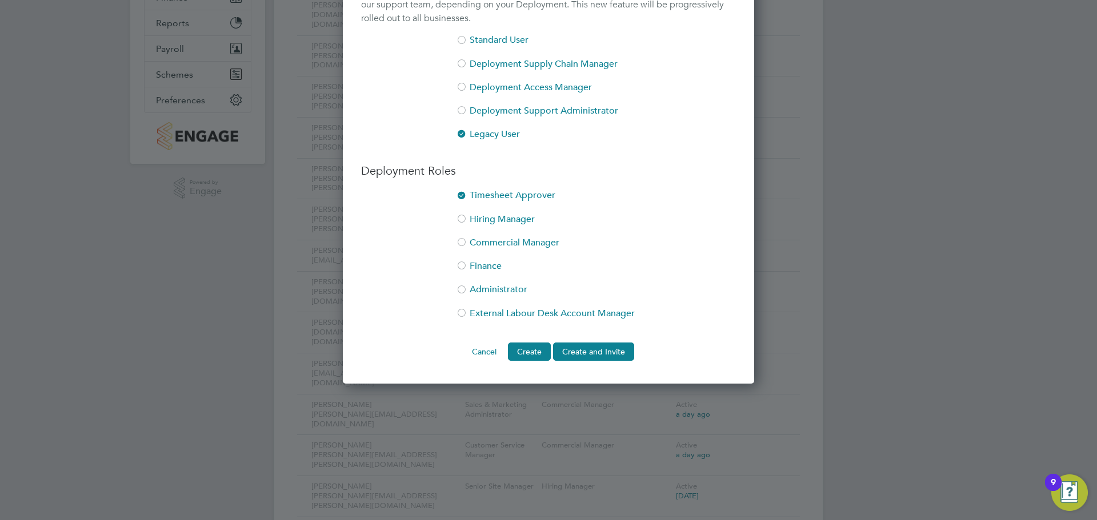
scroll to position [400, 0]
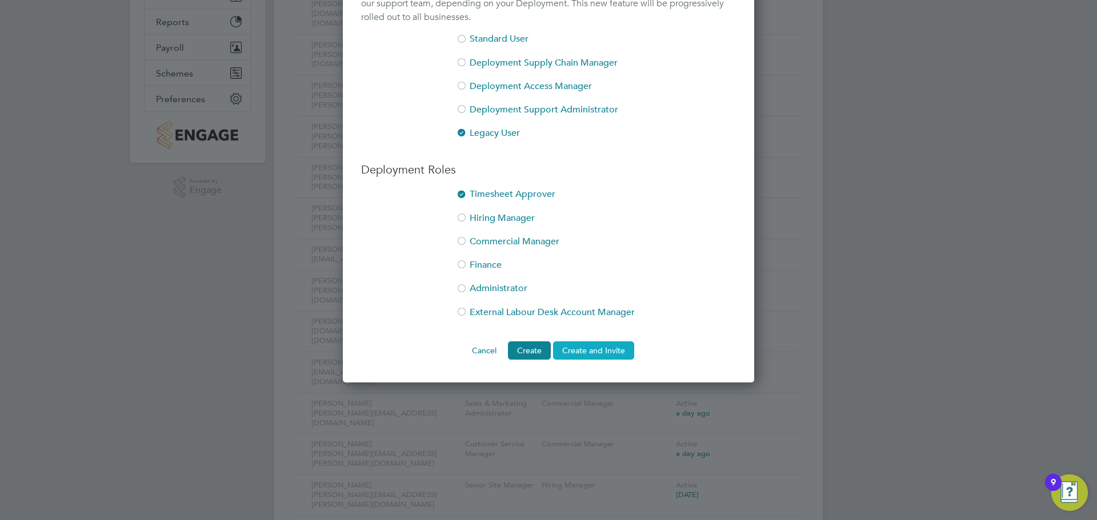
click at [609, 354] on button "Create and Invite" at bounding box center [593, 351] width 81 height 18
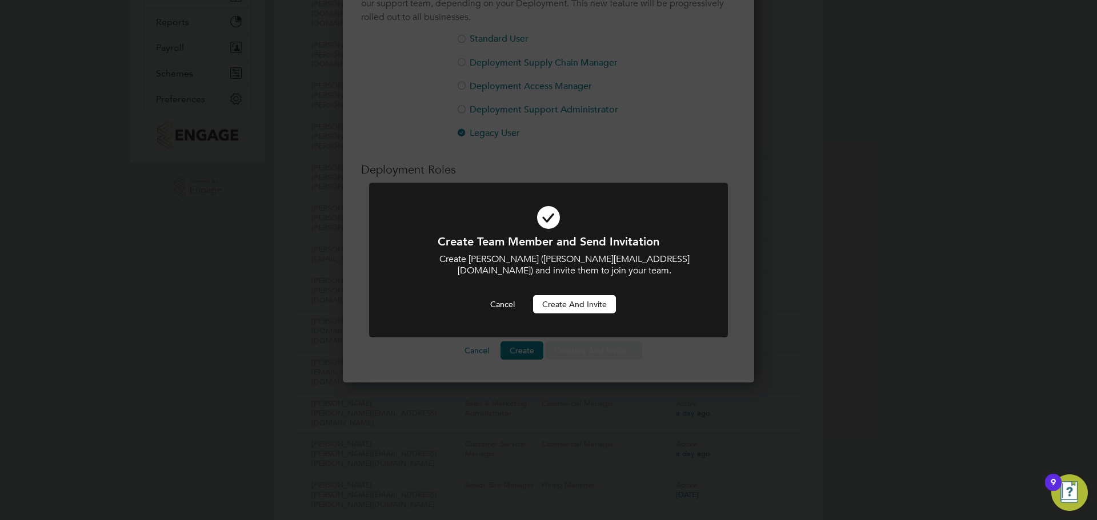
click at [593, 302] on button "Create and invite" at bounding box center [574, 304] width 83 height 18
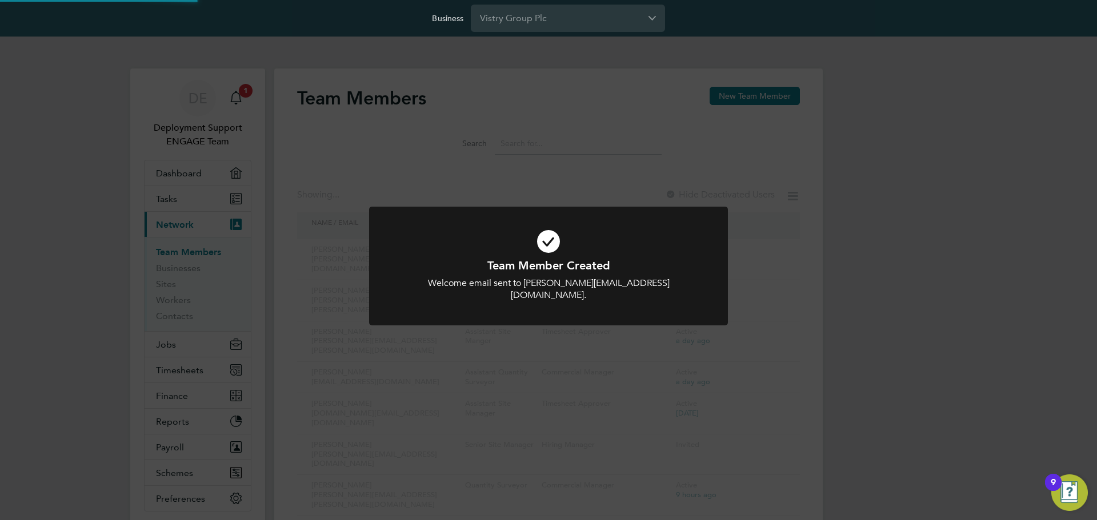
click at [907, 279] on div "Team Member Created Welcome email sent to tom.cowd@vistry.co.uk. Cancel Okay" at bounding box center [548, 260] width 1097 height 520
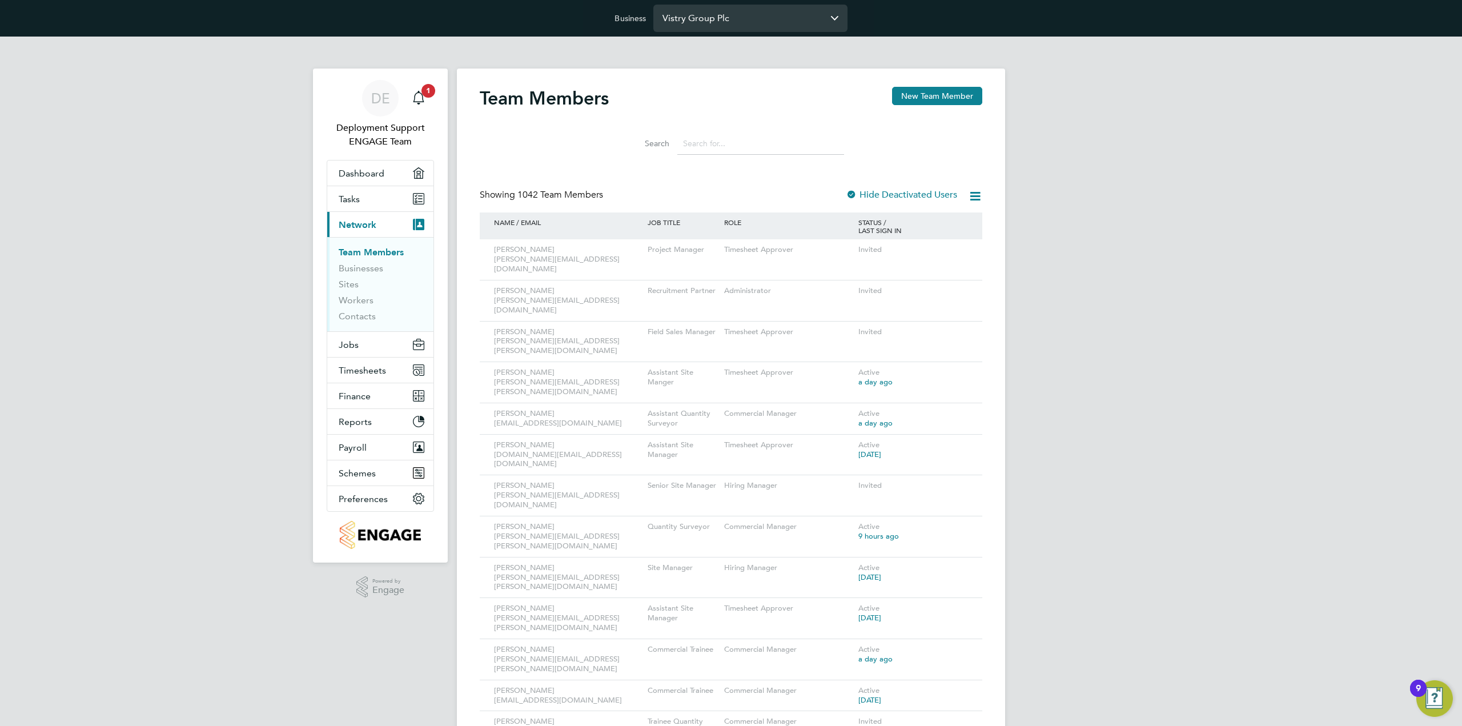
click at [722, 21] on input "Vistry Group Plc" at bounding box center [750, 18] width 194 height 27
click at [729, 39] on span "Aoc Services Limited" at bounding box center [706, 46] width 87 height 14
type input "Aoc Services Limited"
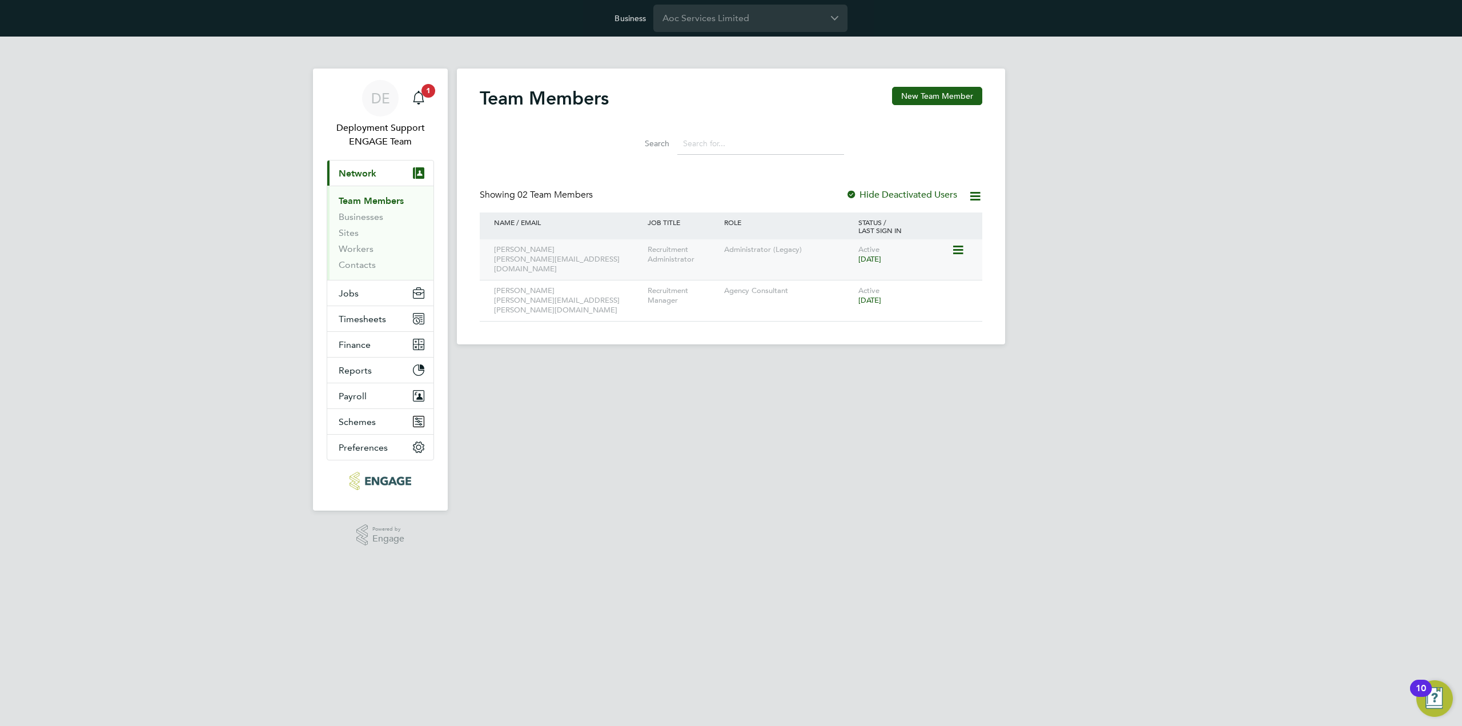
click at [963, 254] on icon at bounding box center [957, 250] width 11 height 14
click at [1102, 213] on div "DE Deployment Support ENGAGE Team Notifications 1 Applications: Current page: N…" at bounding box center [731, 200] width 1462 height 326
click at [960, 246] on icon at bounding box center [957, 250] width 11 height 14
click at [639, 363] on html "Business Aoc Services Limited DE Deployment Support ENGAGE Team Notifications 1…" at bounding box center [731, 181] width 1462 height 363
click at [958, 248] on icon at bounding box center [957, 250] width 11 height 14
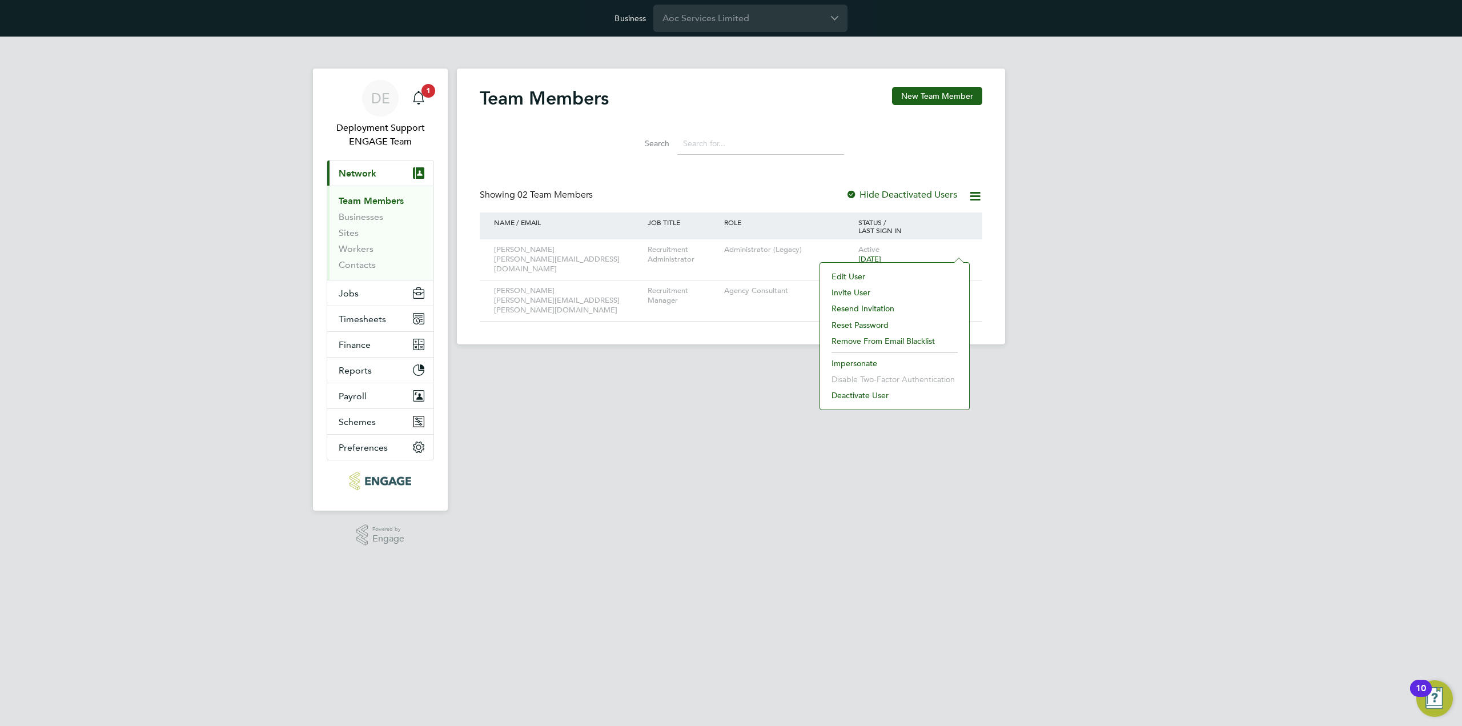
click at [857, 294] on li "Invite User" at bounding box center [895, 292] width 138 height 16
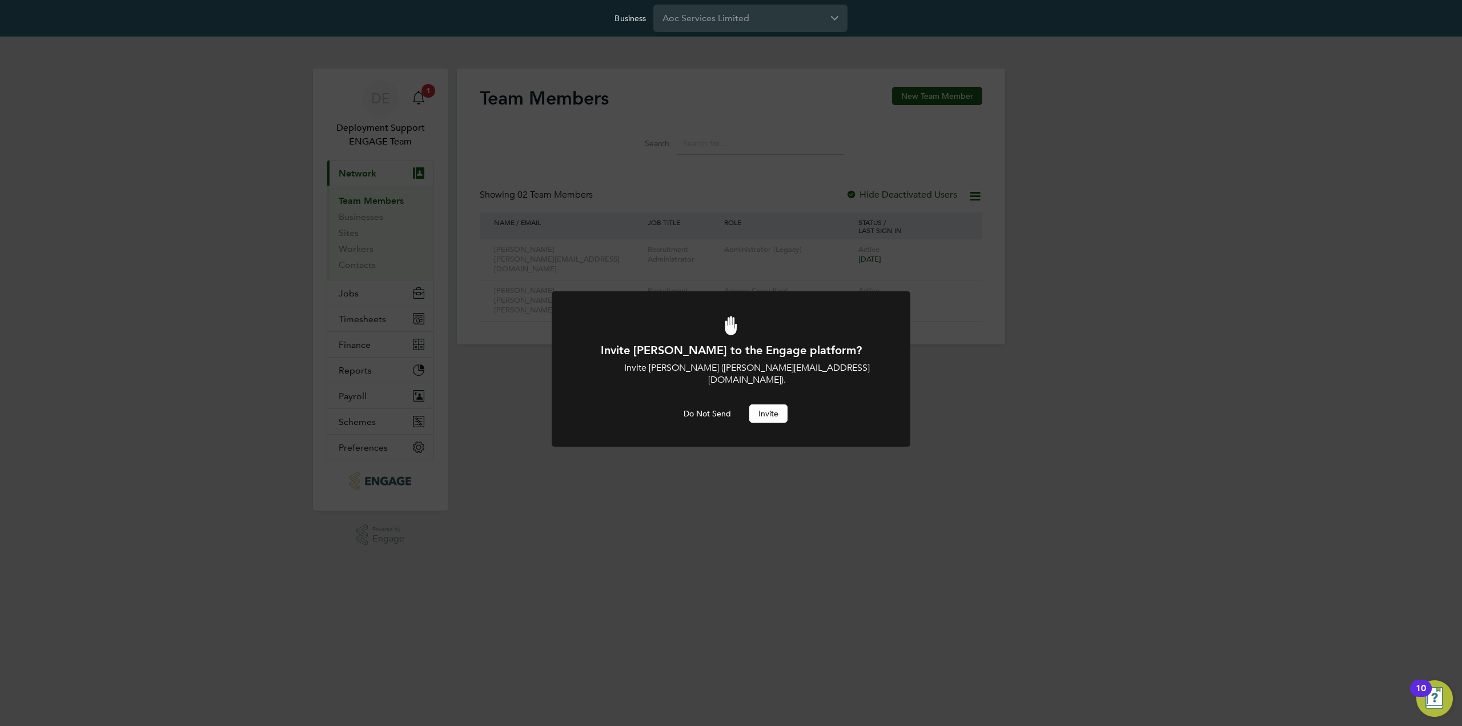
click at [771, 404] on button "Invite" at bounding box center [768, 413] width 38 height 18
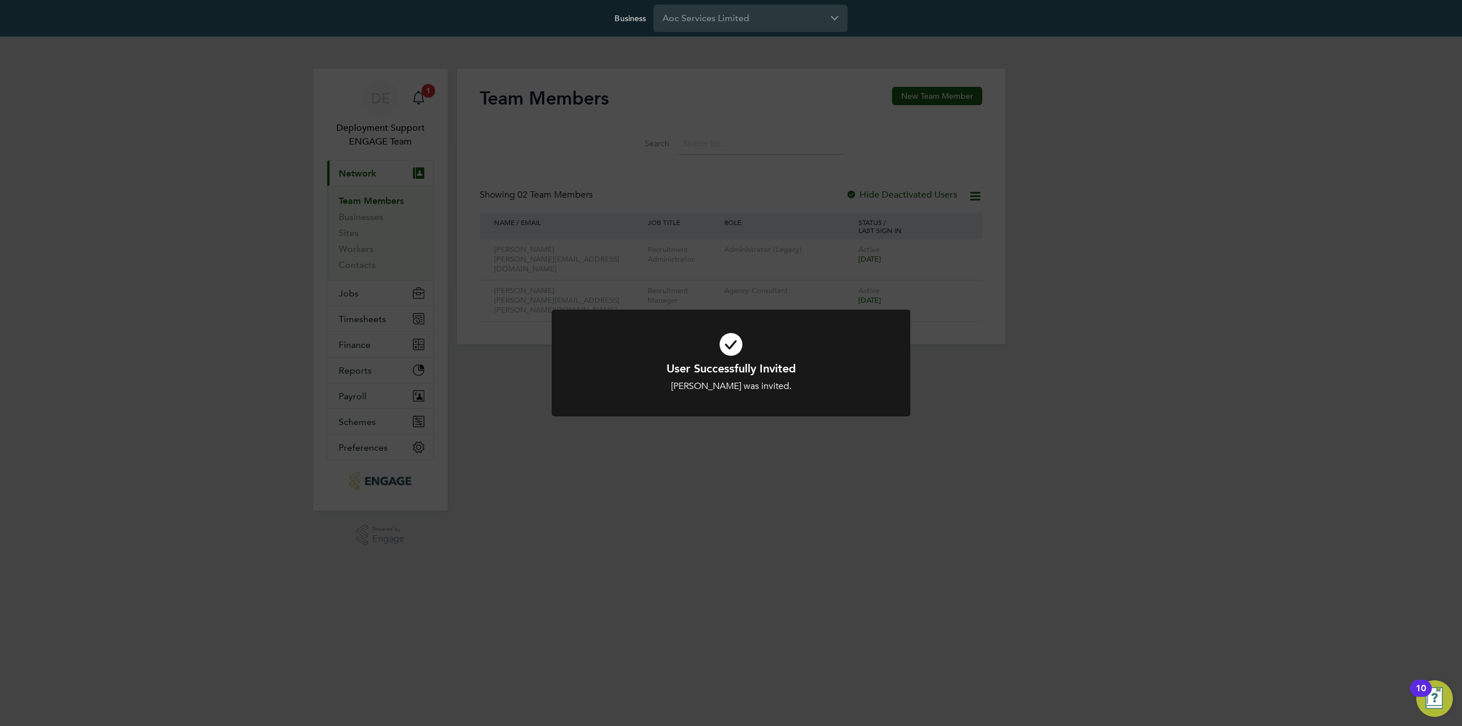
click at [831, 486] on div "User Successfully Invited Laura White was invited. Cancel Okay" at bounding box center [731, 363] width 1462 height 726
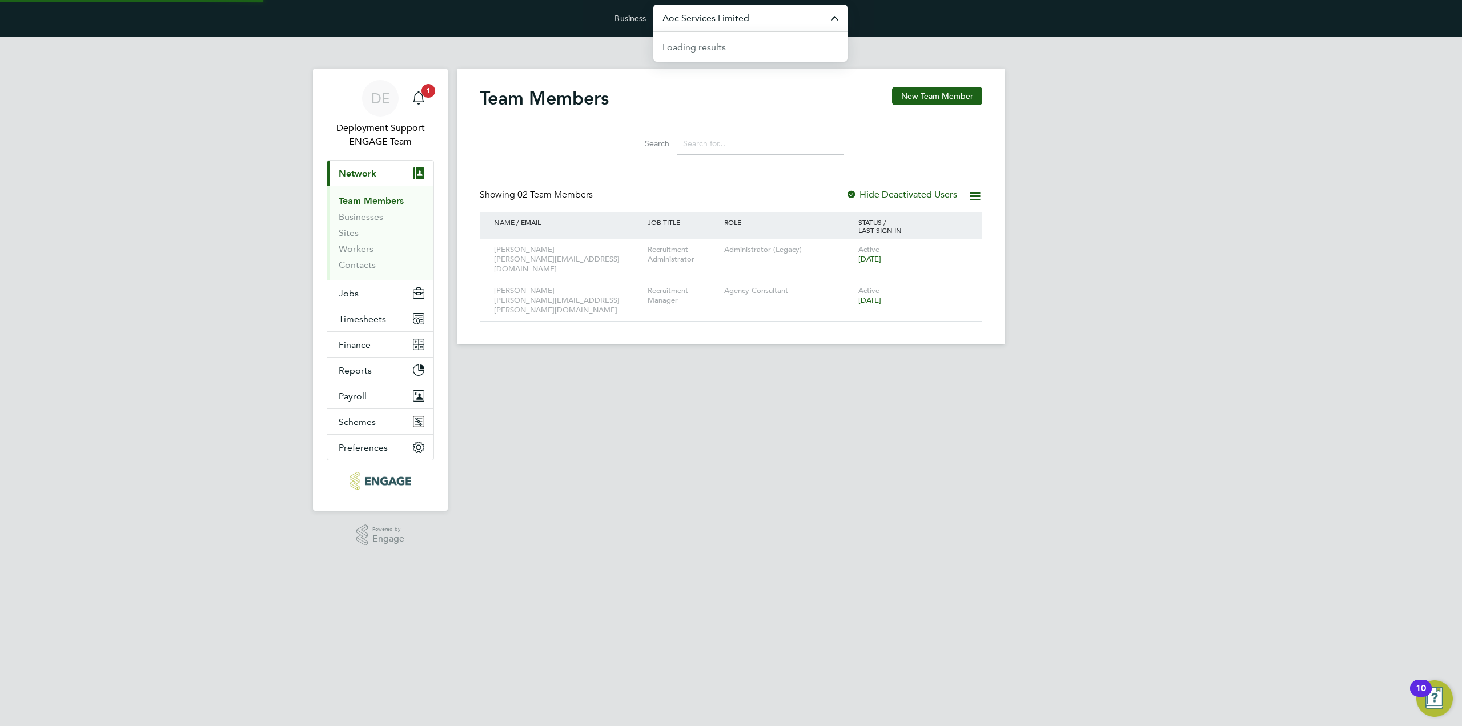
click at [755, 14] on input "Aoc Services Limited" at bounding box center [750, 18] width 194 height 27
click at [738, 78] on span "Professional Construction Recruitment Limited" at bounding box center [751, 80] width 176 height 27
type input "Professional Construction Recruitment Limited"
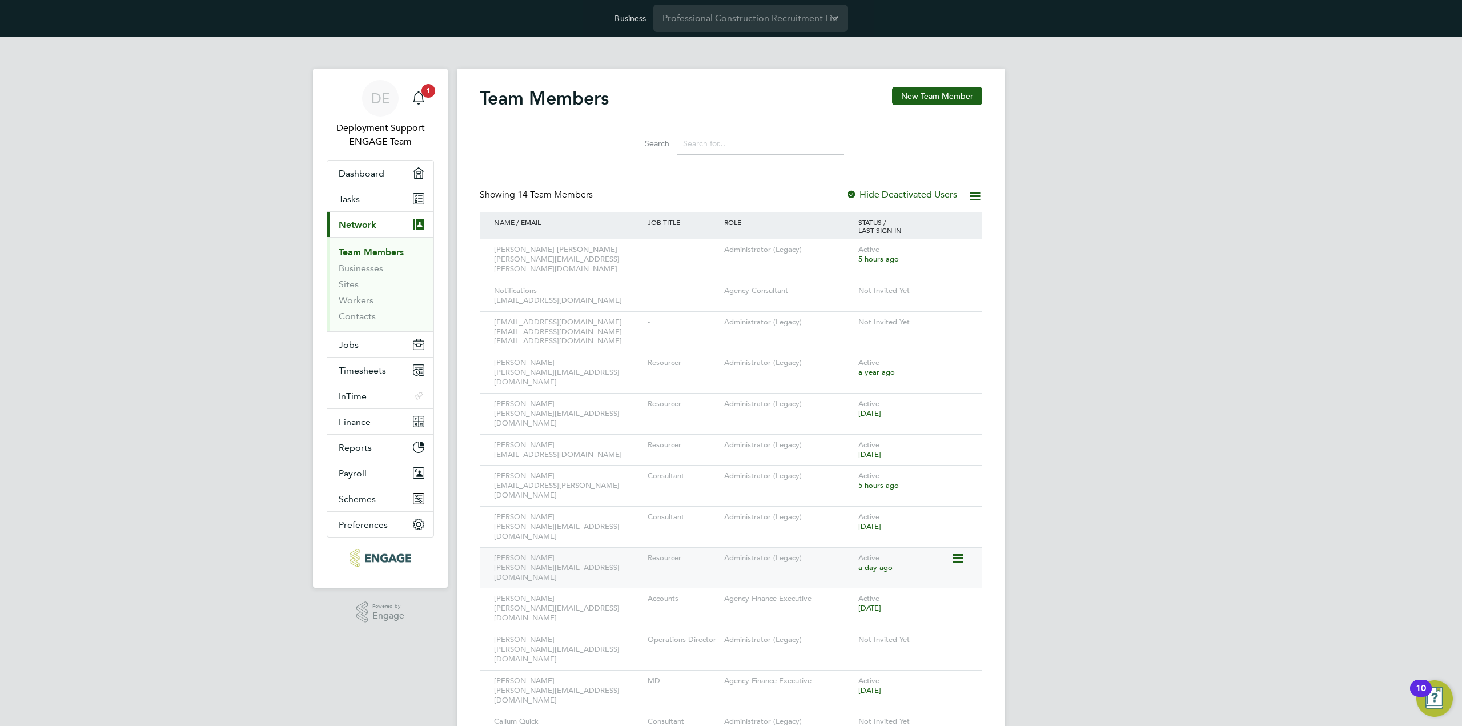
click at [963, 552] on icon at bounding box center [957, 559] width 11 height 14
click at [873, 646] on li "Impersonate" at bounding box center [895, 644] width 138 height 16
click at [738, 15] on input "Professional Construction Recruitment Limited" at bounding box center [750, 18] width 194 height 27
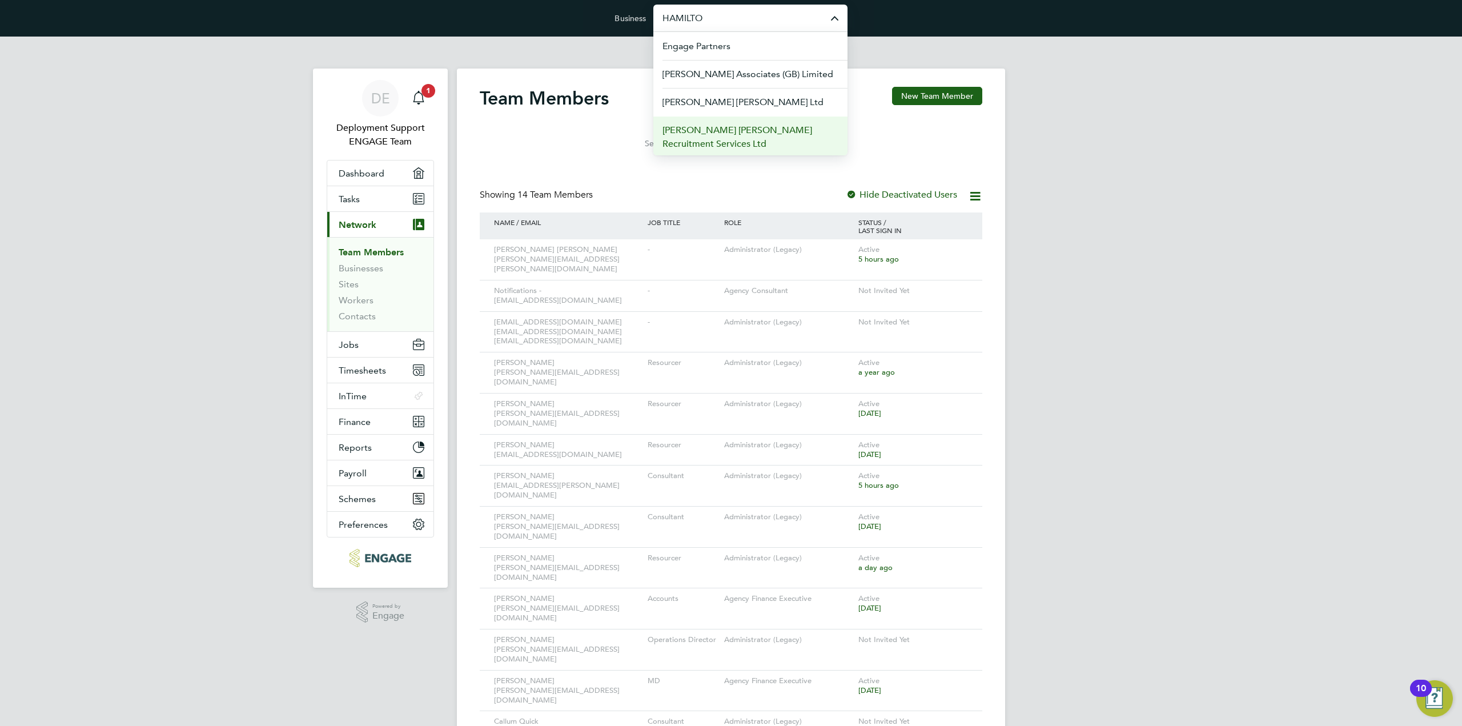
click at [735, 133] on span "Hamilton Rowe Recruitment Services Ltd" at bounding box center [751, 136] width 176 height 27
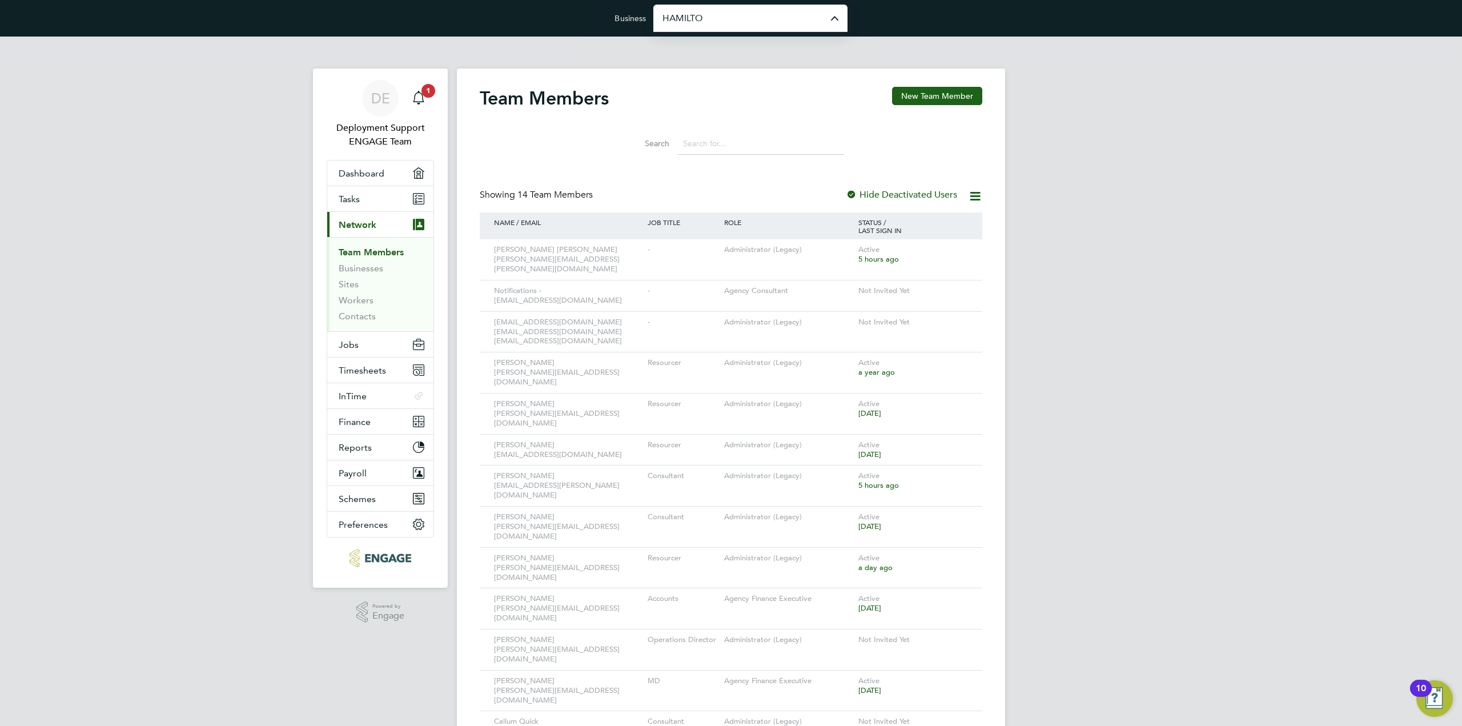
type input "Hamilton Rowe Recruitment Services Ltd"
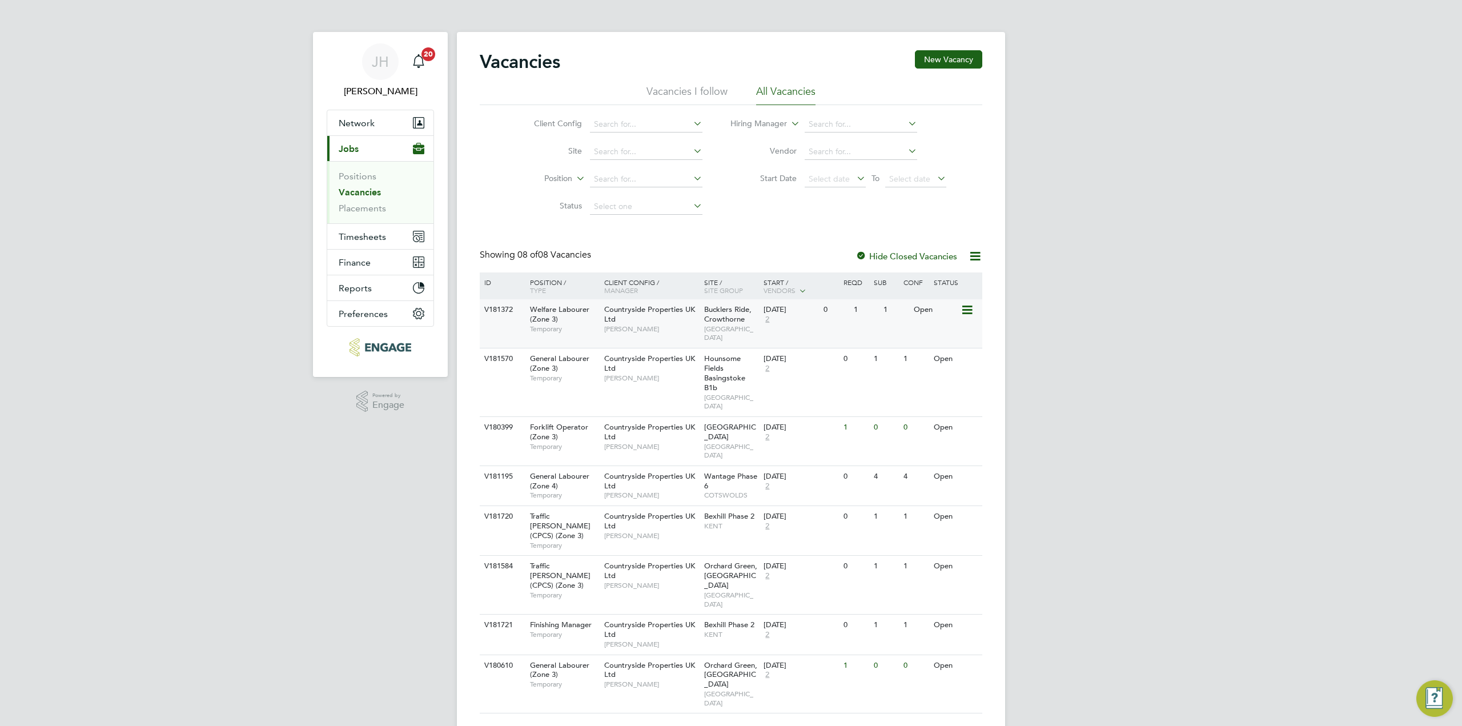
click at [969, 308] on icon at bounding box center [966, 310] width 11 height 14
click at [992, 355] on div "Vacancies New Vacancy Vacancies I follow All Vacancies Client Config Site Posit…" at bounding box center [731, 384] width 548 height 704
click at [971, 362] on icon at bounding box center [966, 359] width 11 height 14
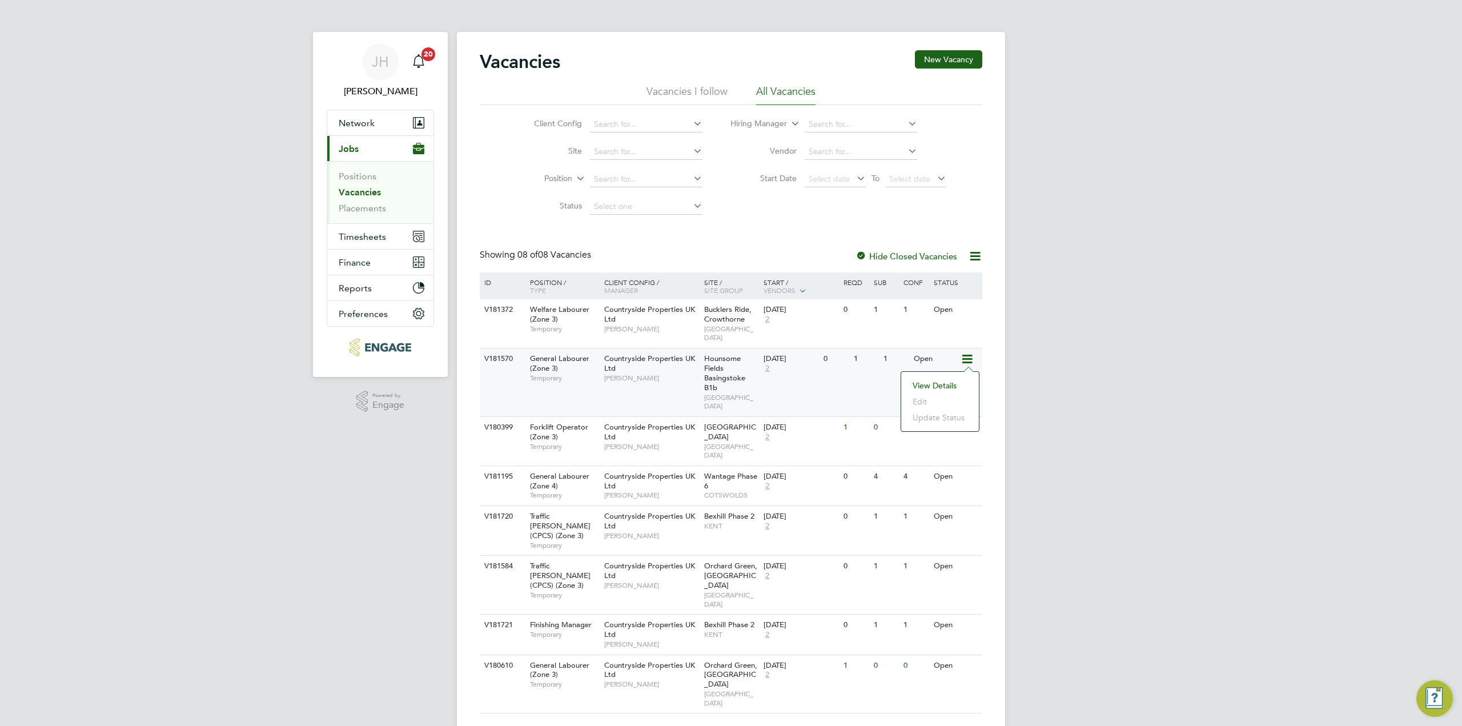
click at [1026, 407] on div "JH Jess Hogan Notifications 20 Applications: Network Team Members Businesses Si…" at bounding box center [731, 377] width 1462 height 755
click at [861, 257] on div at bounding box center [861, 256] width 11 height 11
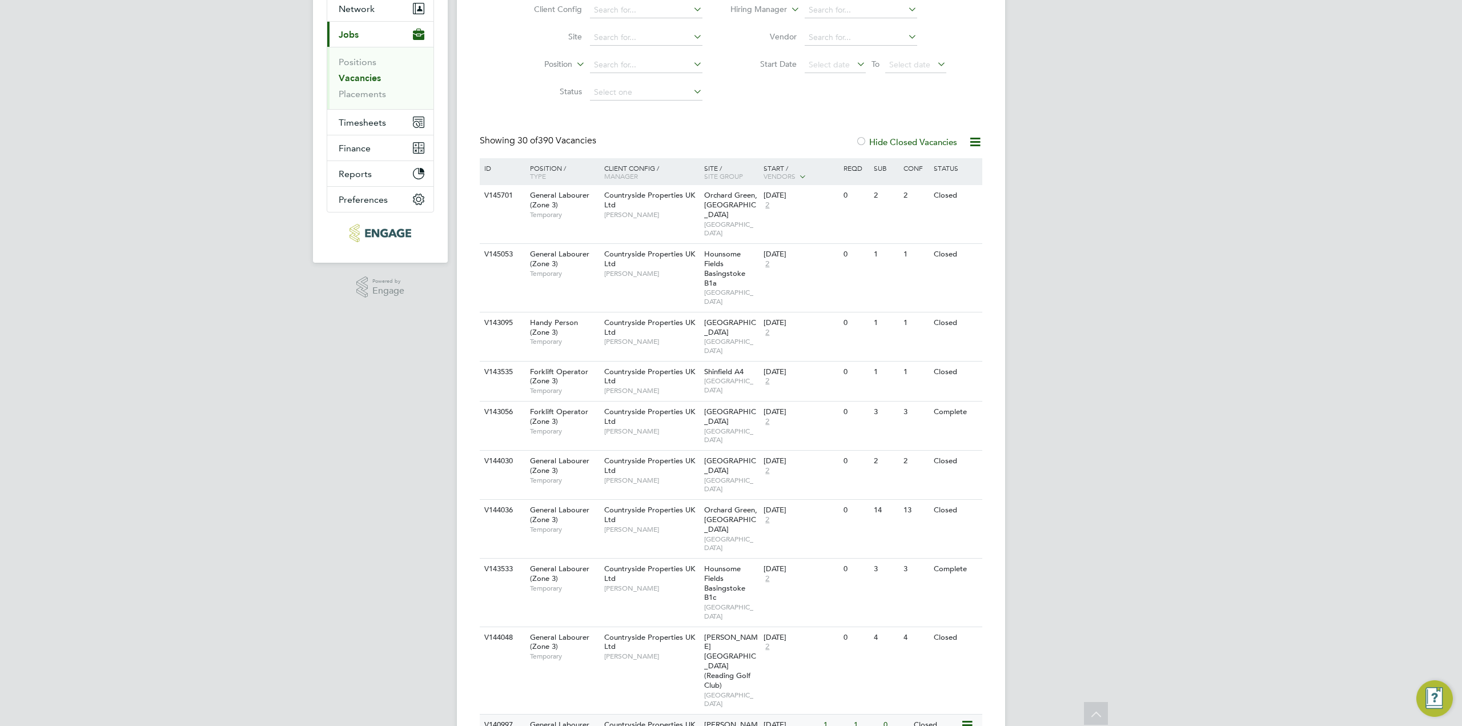
scroll to position [57, 0]
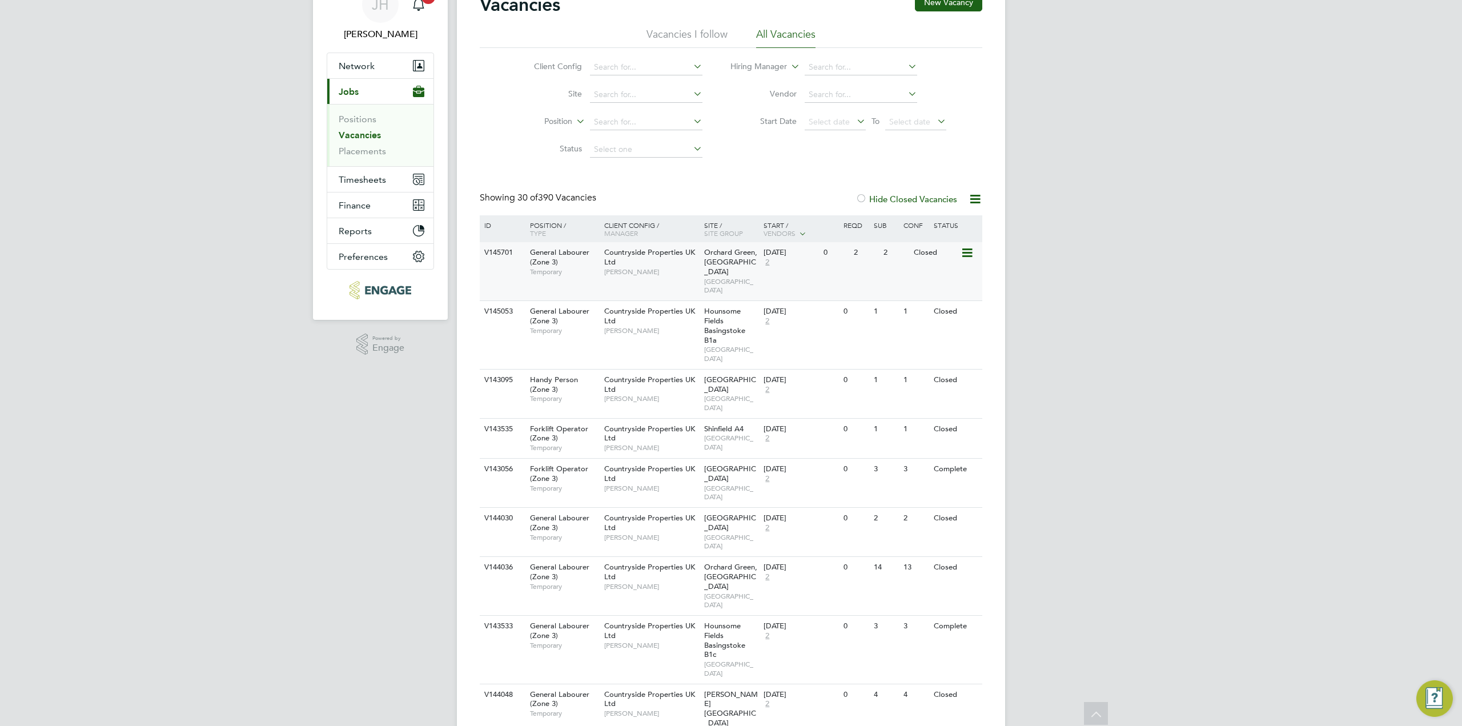
click at [969, 256] on icon at bounding box center [966, 253] width 11 height 14
click at [648, 254] on span "Countryside Properties UK Ltd" at bounding box center [649, 256] width 91 height 19
click at [969, 250] on icon at bounding box center [966, 253] width 11 height 14
click at [940, 308] on li "Update Status" at bounding box center [939, 312] width 66 height 16
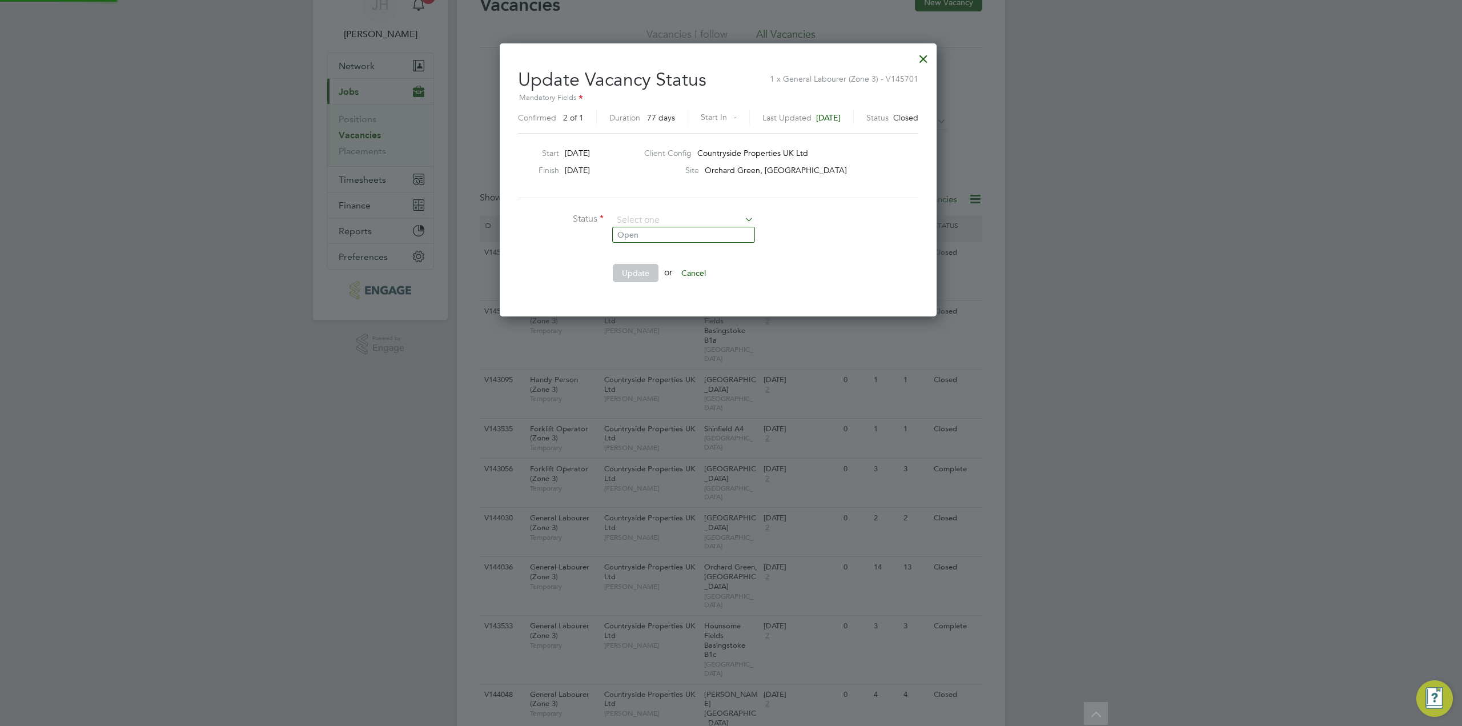
scroll to position [271, 462]
click at [733, 215] on input at bounding box center [683, 220] width 141 height 17
drag, startPoint x: 746, startPoint y: 231, endPoint x: 876, endPoint y: 255, distance: 131.8
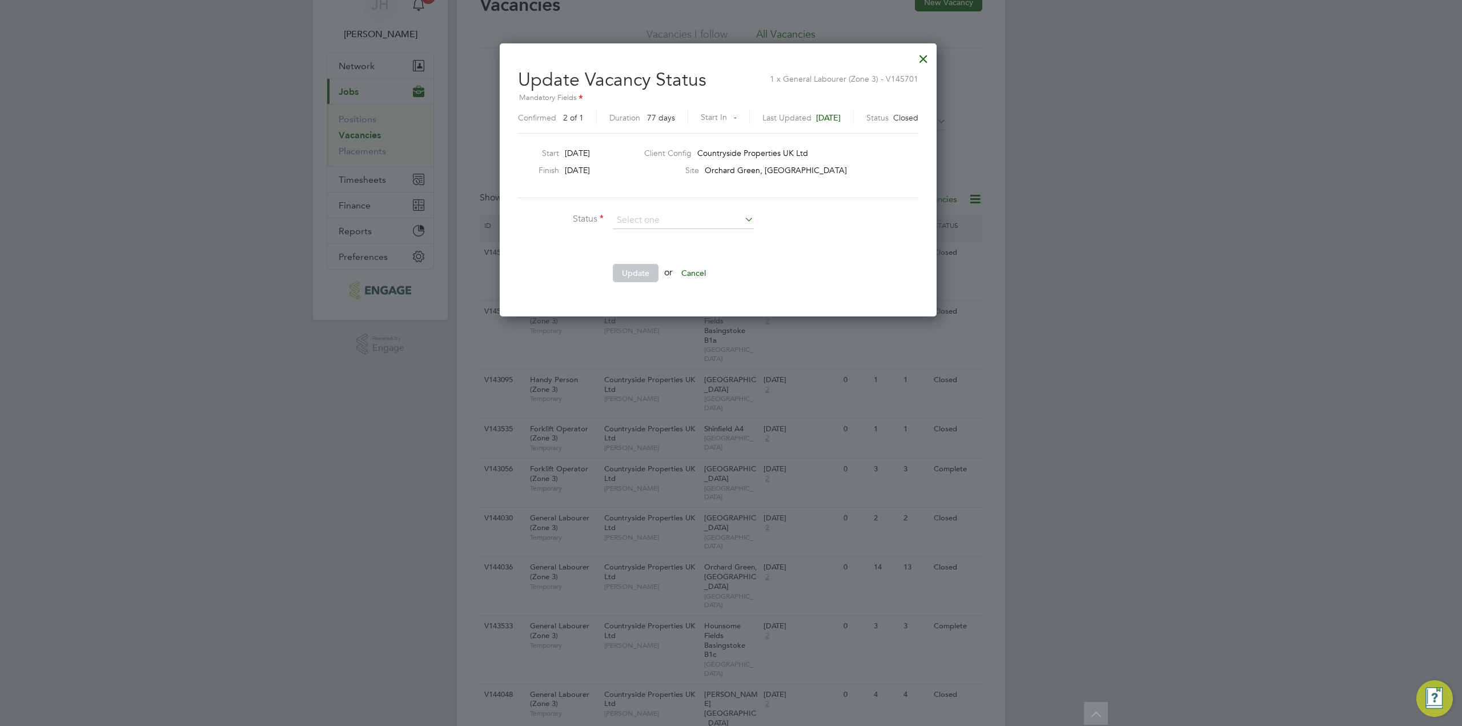
click at [934, 59] on div at bounding box center [923, 56] width 21 height 21
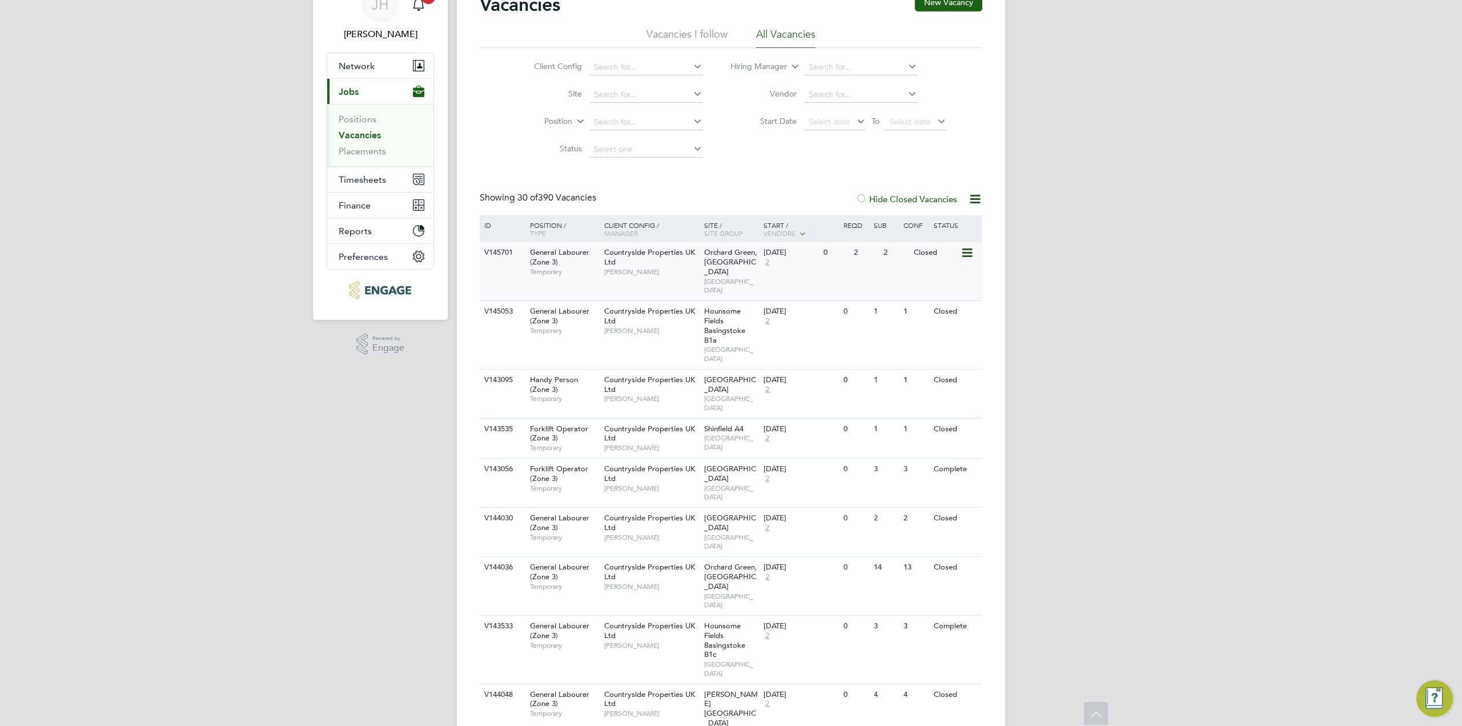
click at [968, 248] on icon at bounding box center [966, 253] width 11 height 14
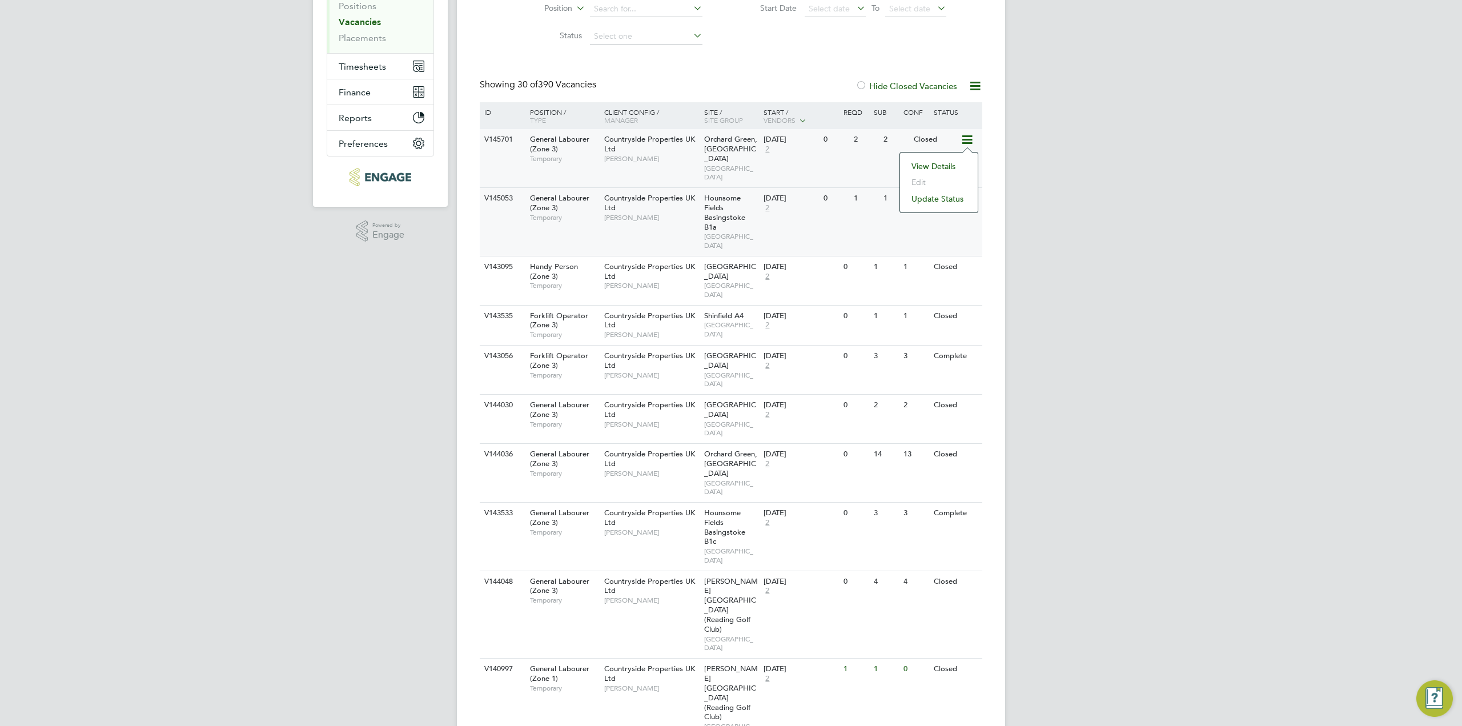
scroll to position [0, 0]
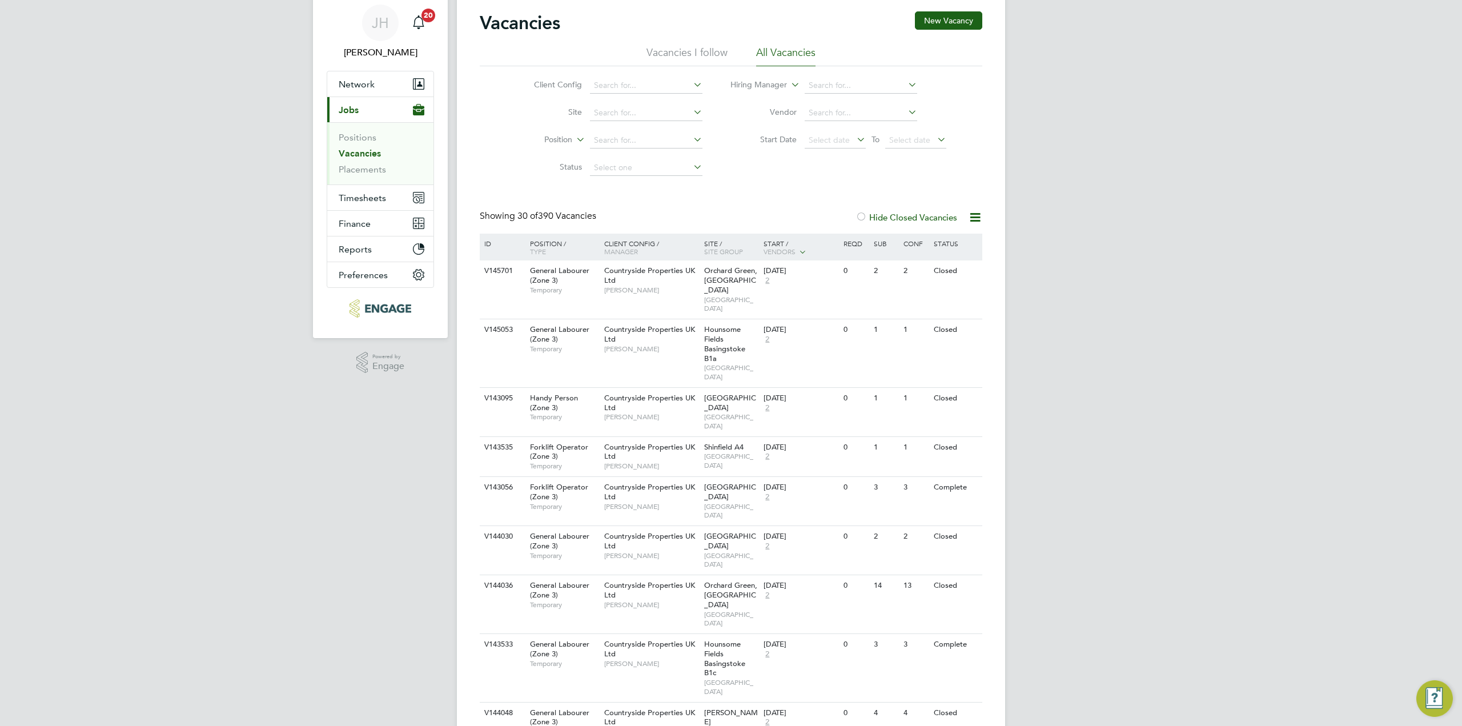
scroll to position [57, 0]
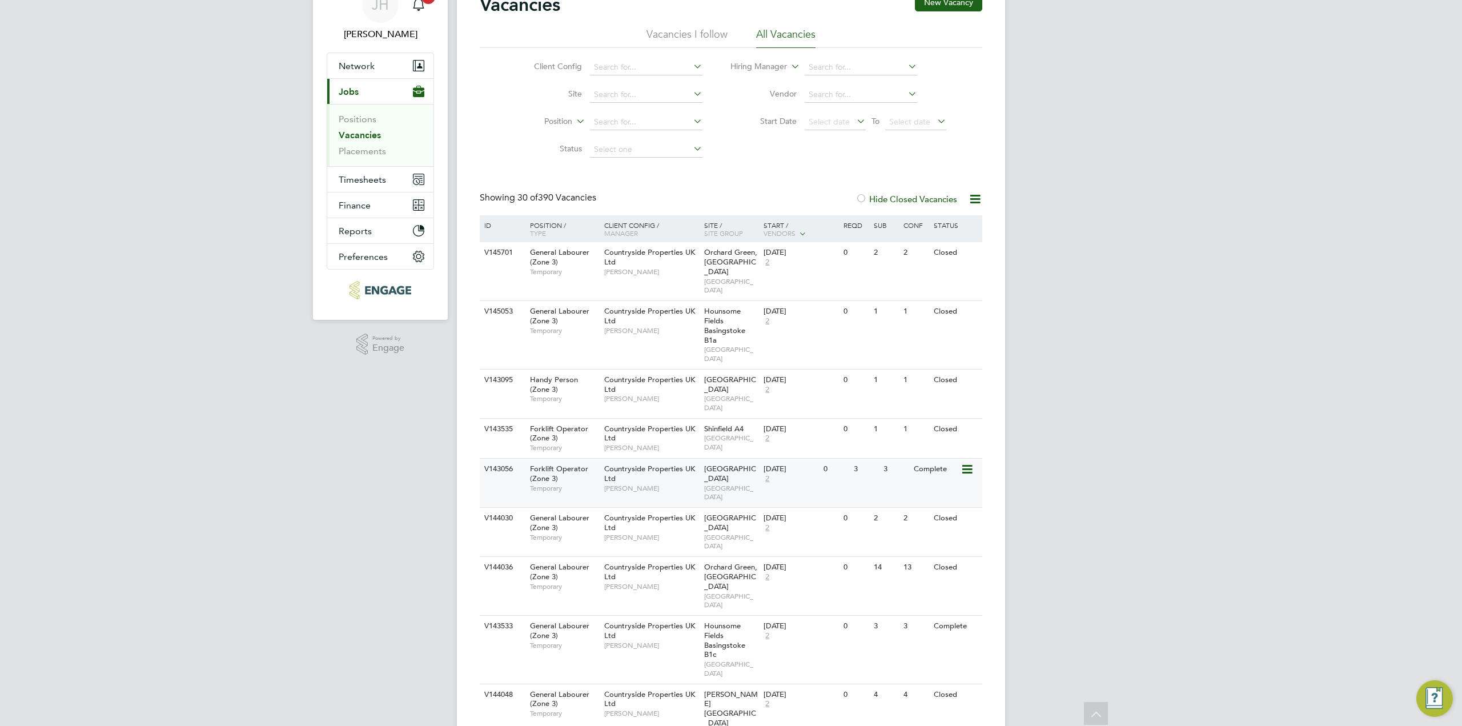
click at [977, 459] on div at bounding box center [971, 469] width 20 height 20
click at [968, 463] on icon at bounding box center [966, 470] width 11 height 14
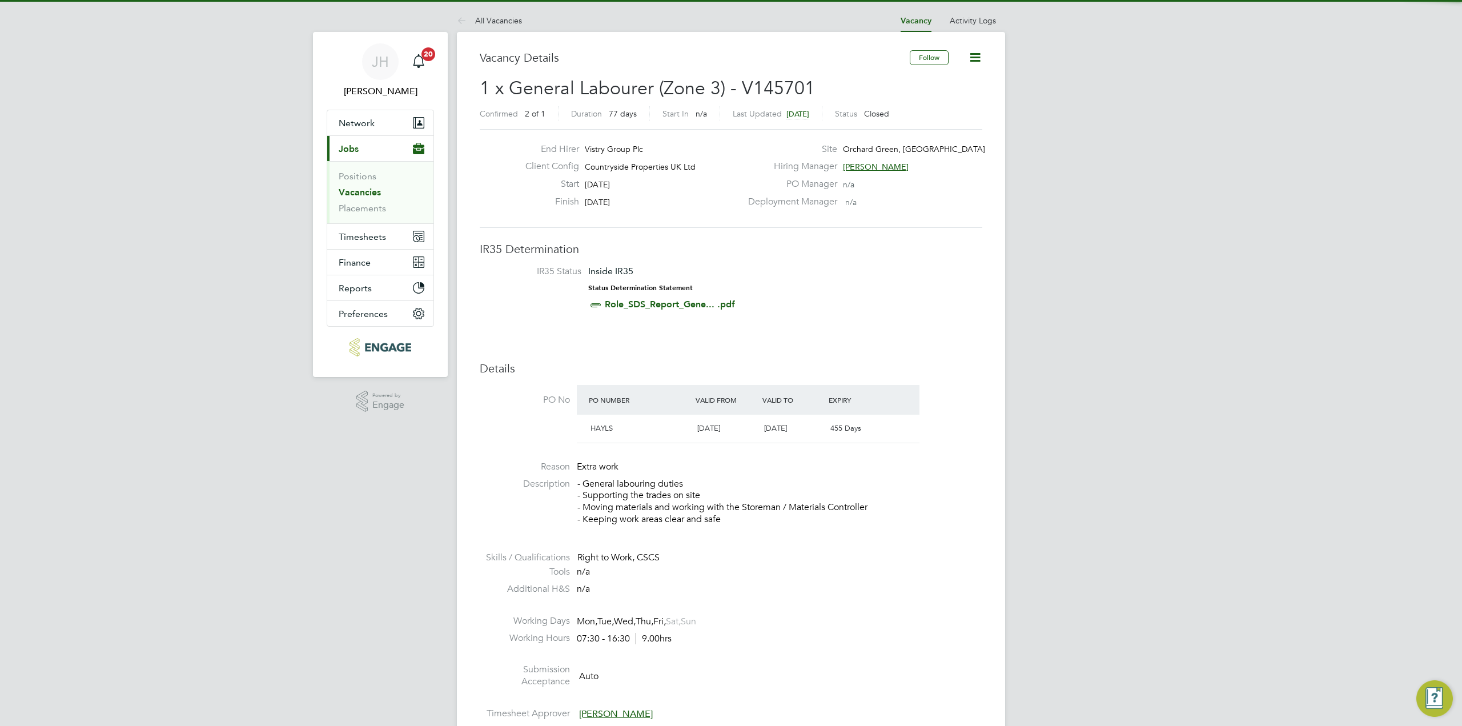
click at [980, 57] on icon at bounding box center [975, 57] width 14 height 14
